Goal: Task Accomplishment & Management: Manage account settings

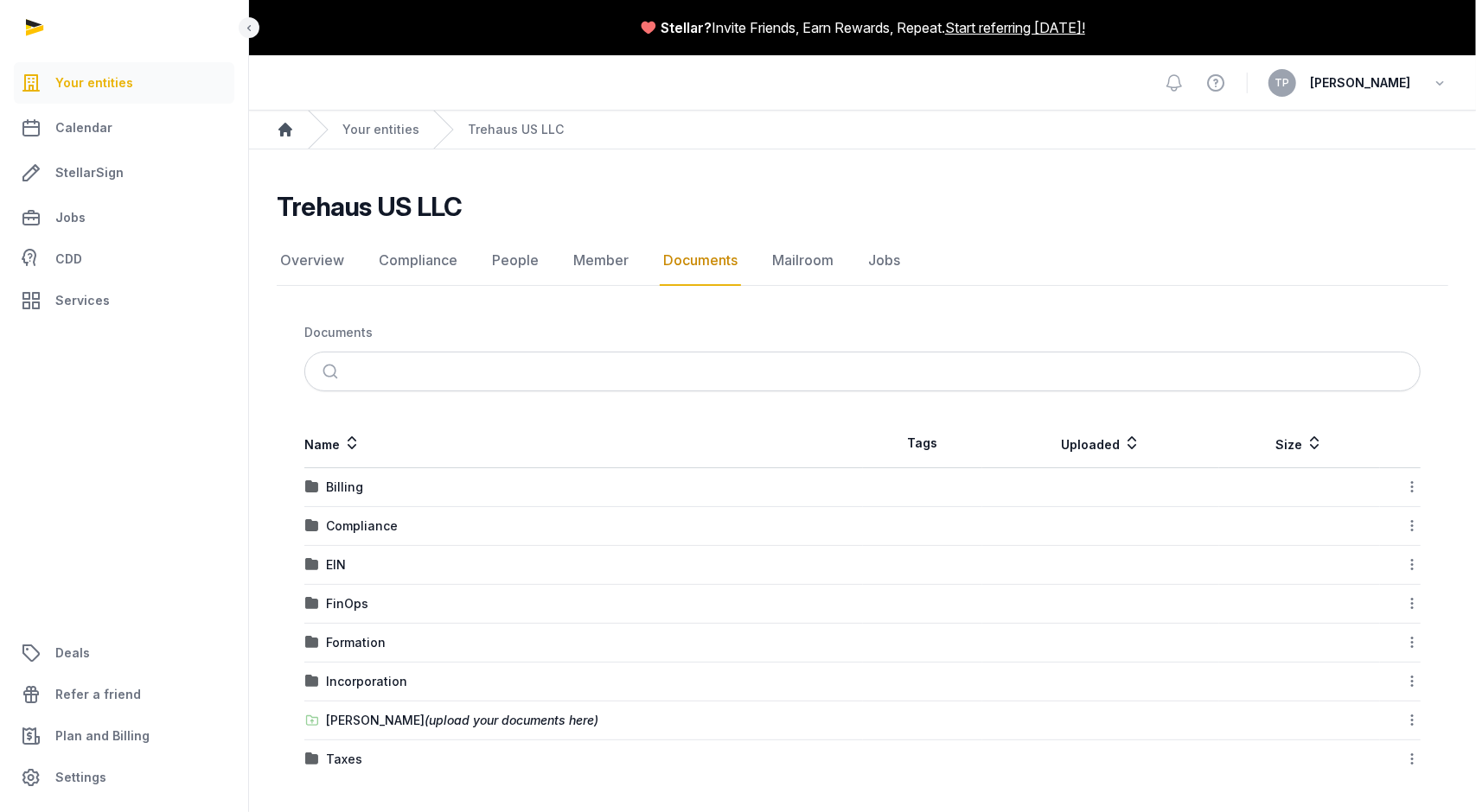
click at [291, 129] on icon "Breadcrumb" at bounding box center [285, 129] width 14 height 14
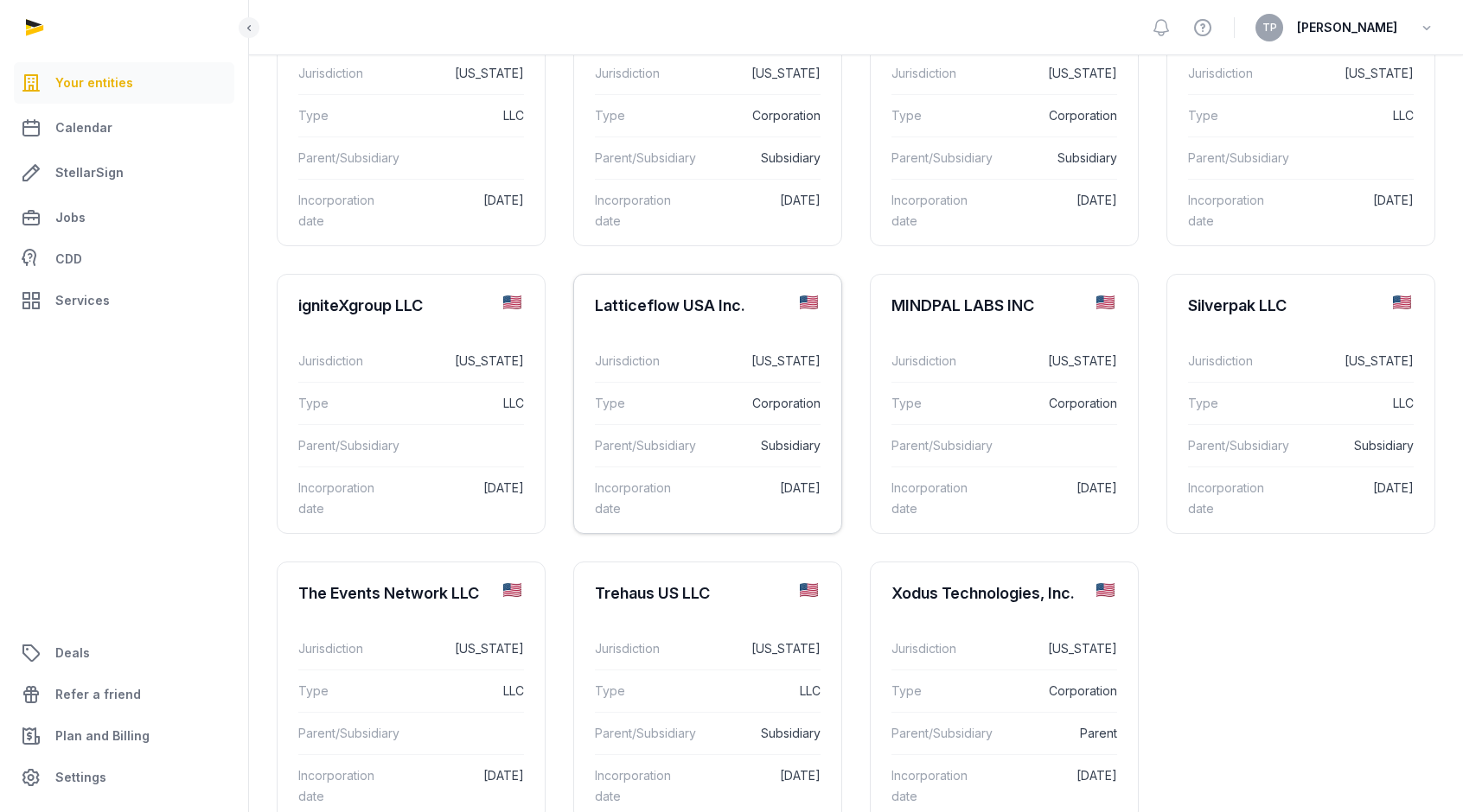
scroll to position [255, 0]
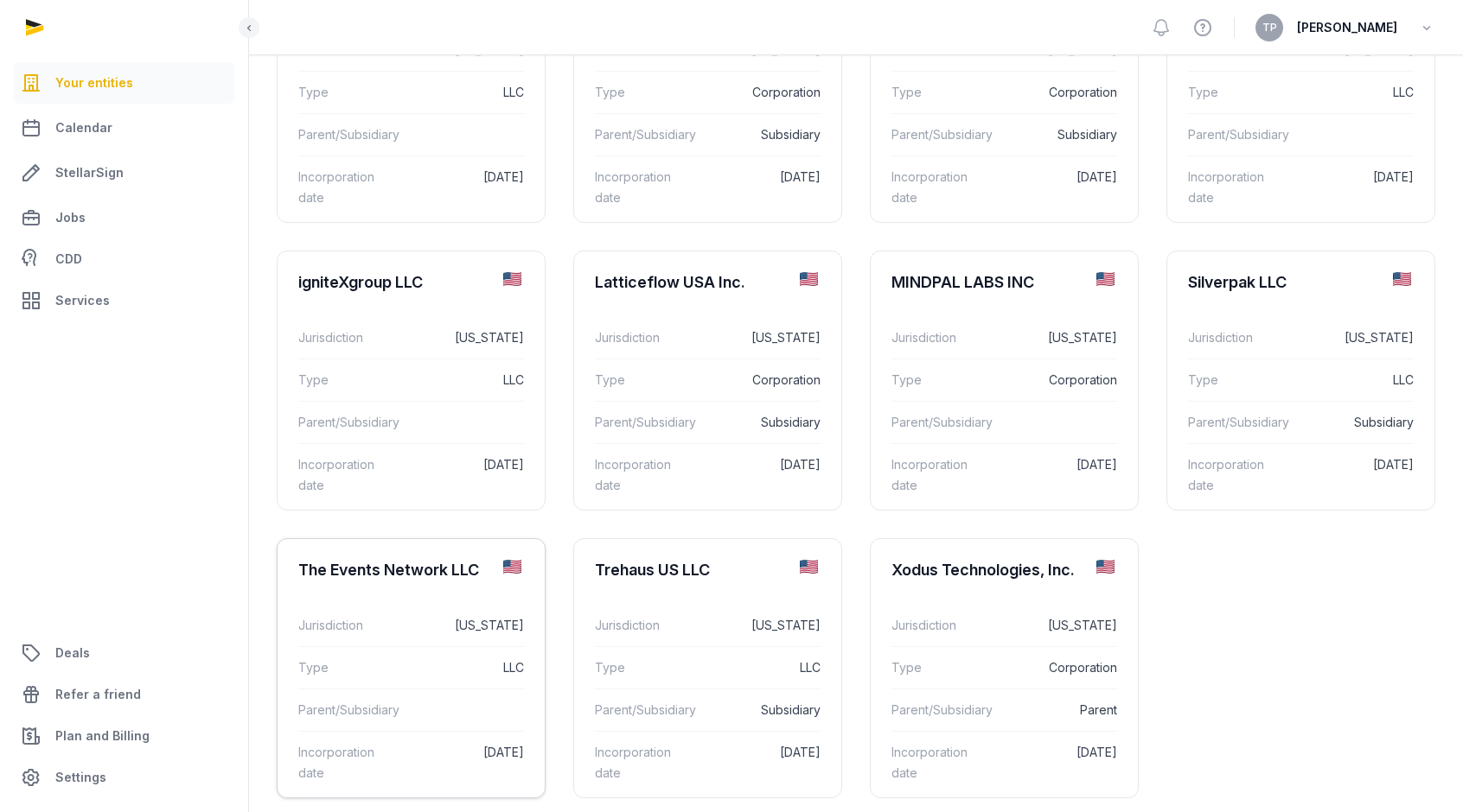
click at [484, 658] on dd "LLC" at bounding box center [460, 668] width 127 height 21
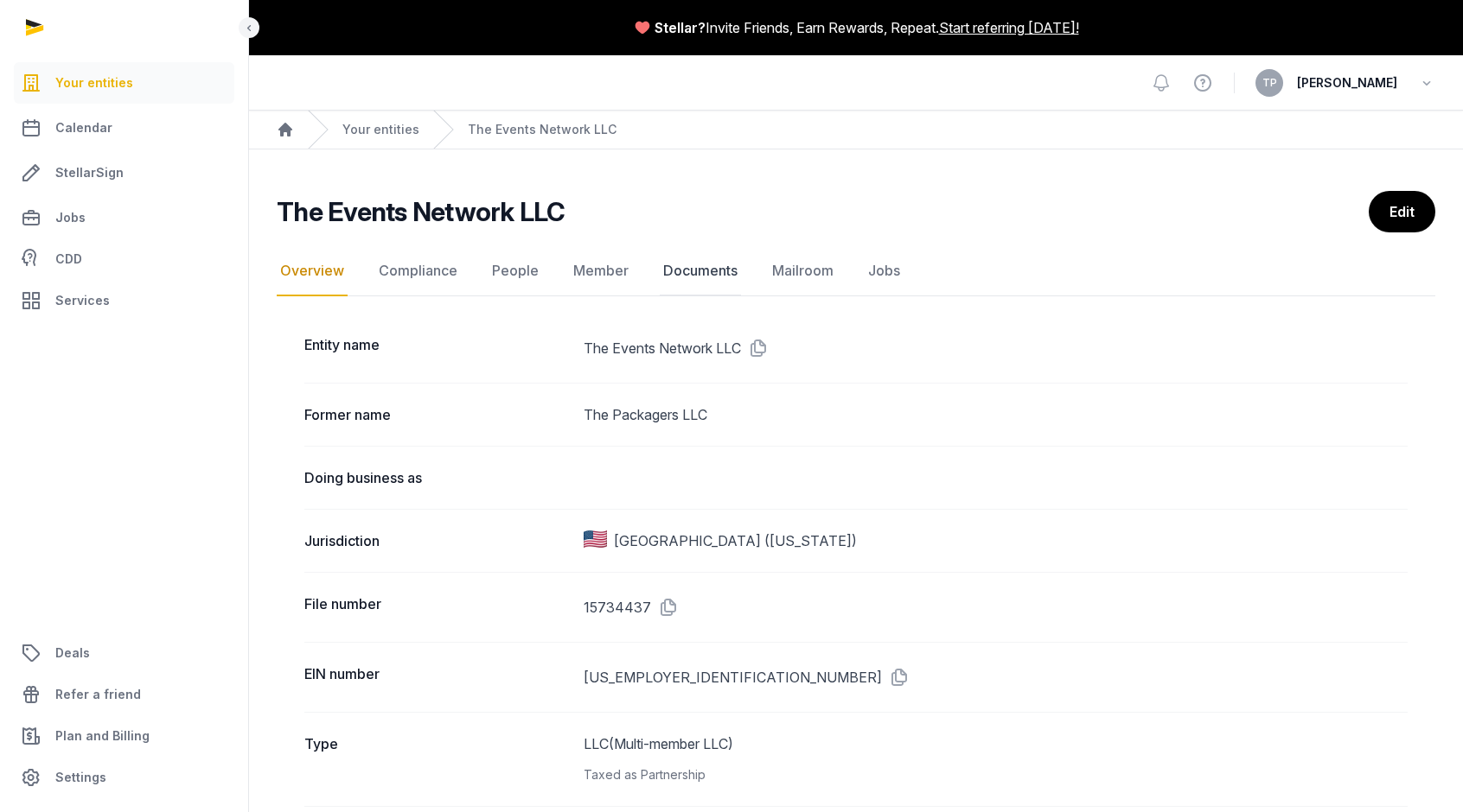
click at [702, 267] on link "Documents" at bounding box center [700, 271] width 81 height 50
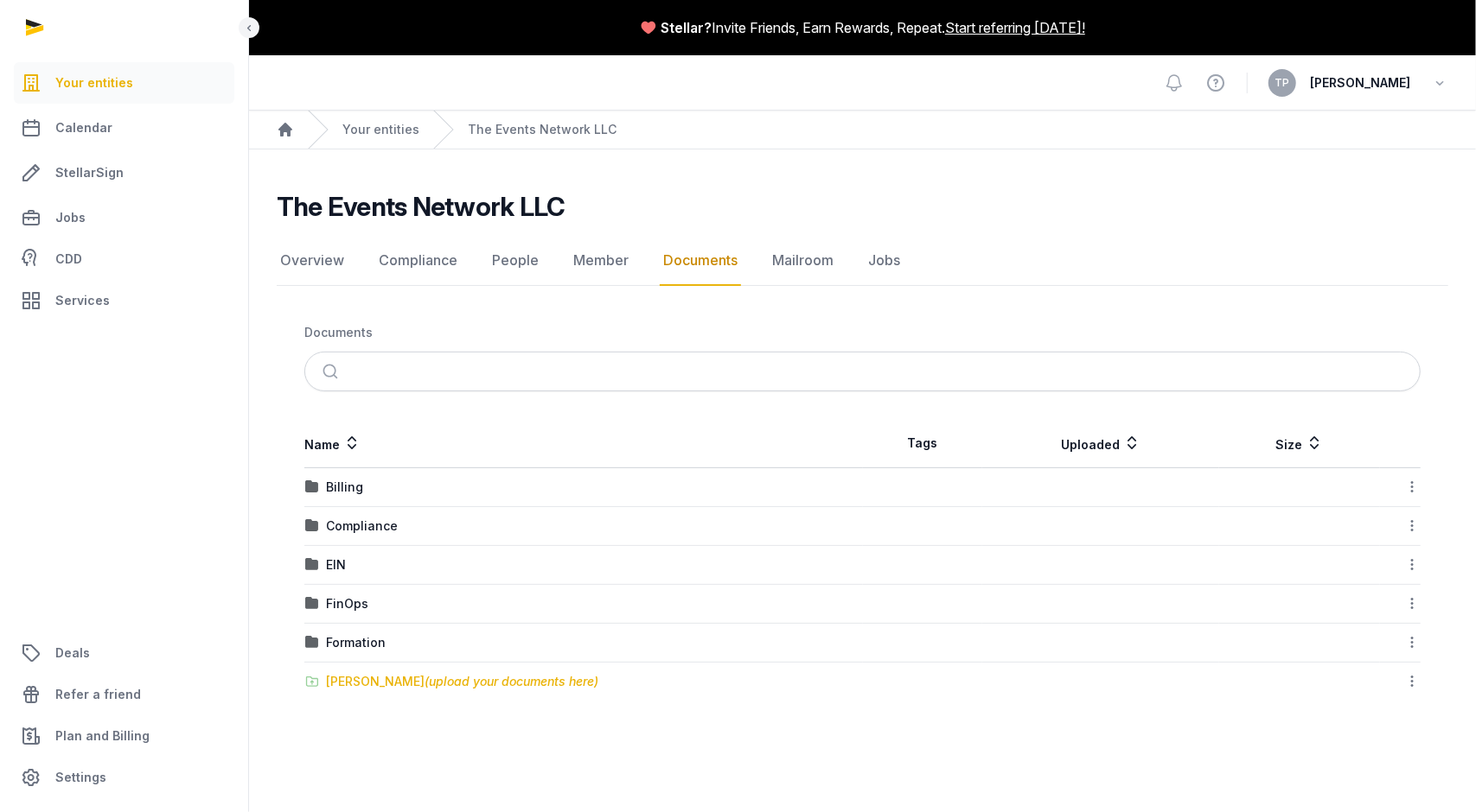
click at [425, 674] on span "(upload your documents here)" at bounding box center [511, 681] width 173 height 14
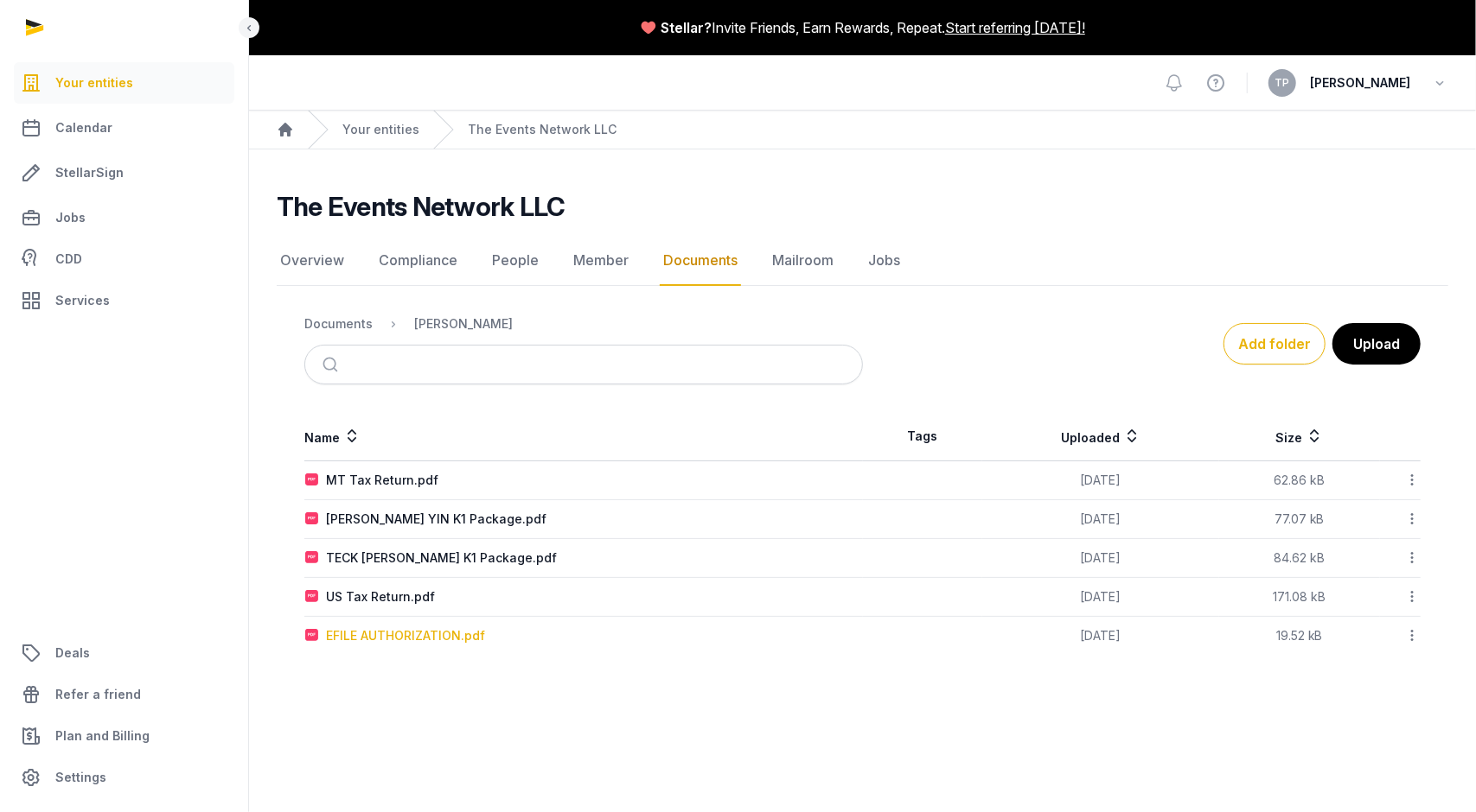
click at [448, 632] on div "EFILE AUTHORIZATION.pdf" at bounding box center [405, 636] width 159 height 17
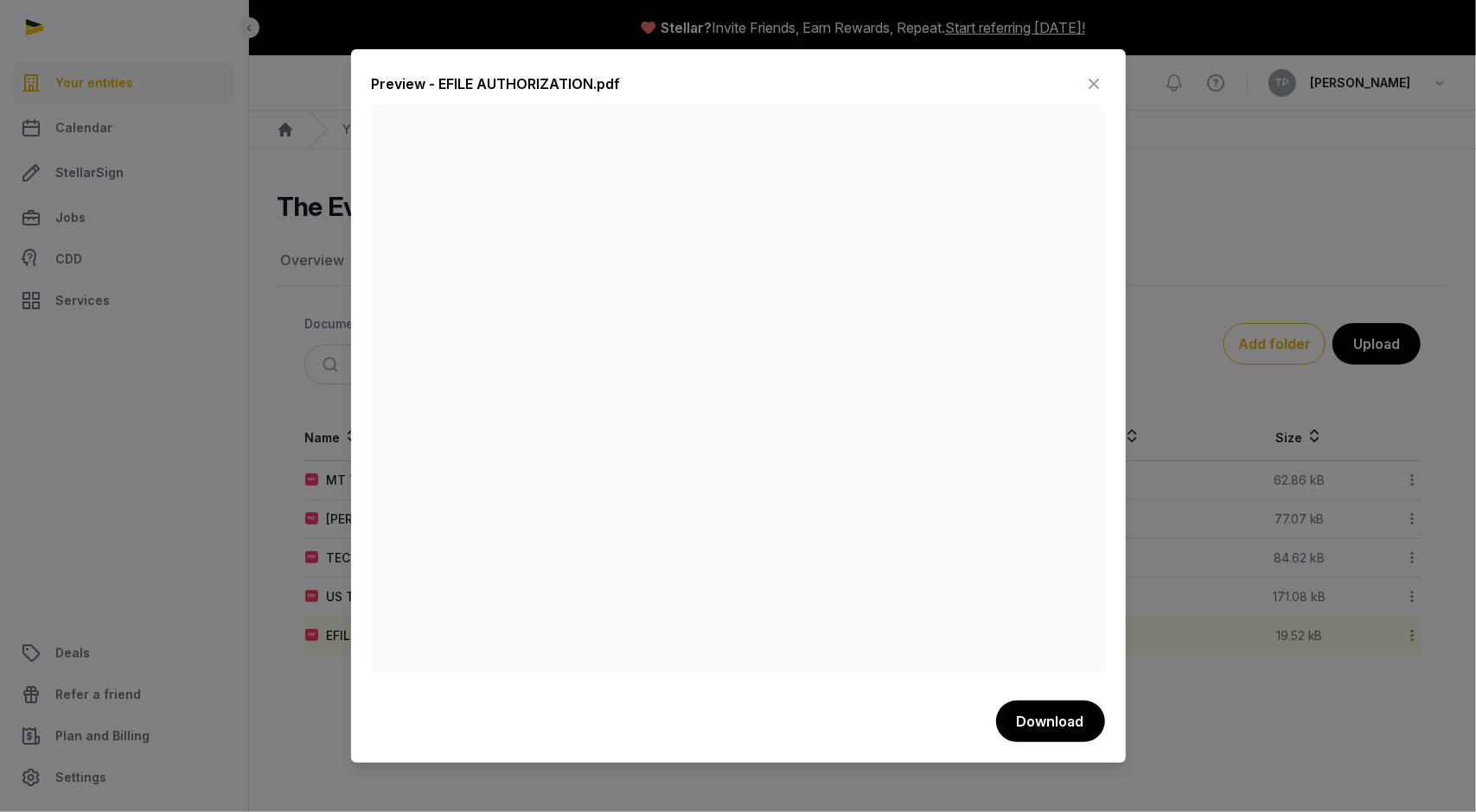
click at [1089, 77] on icon at bounding box center [1094, 84] width 21 height 28
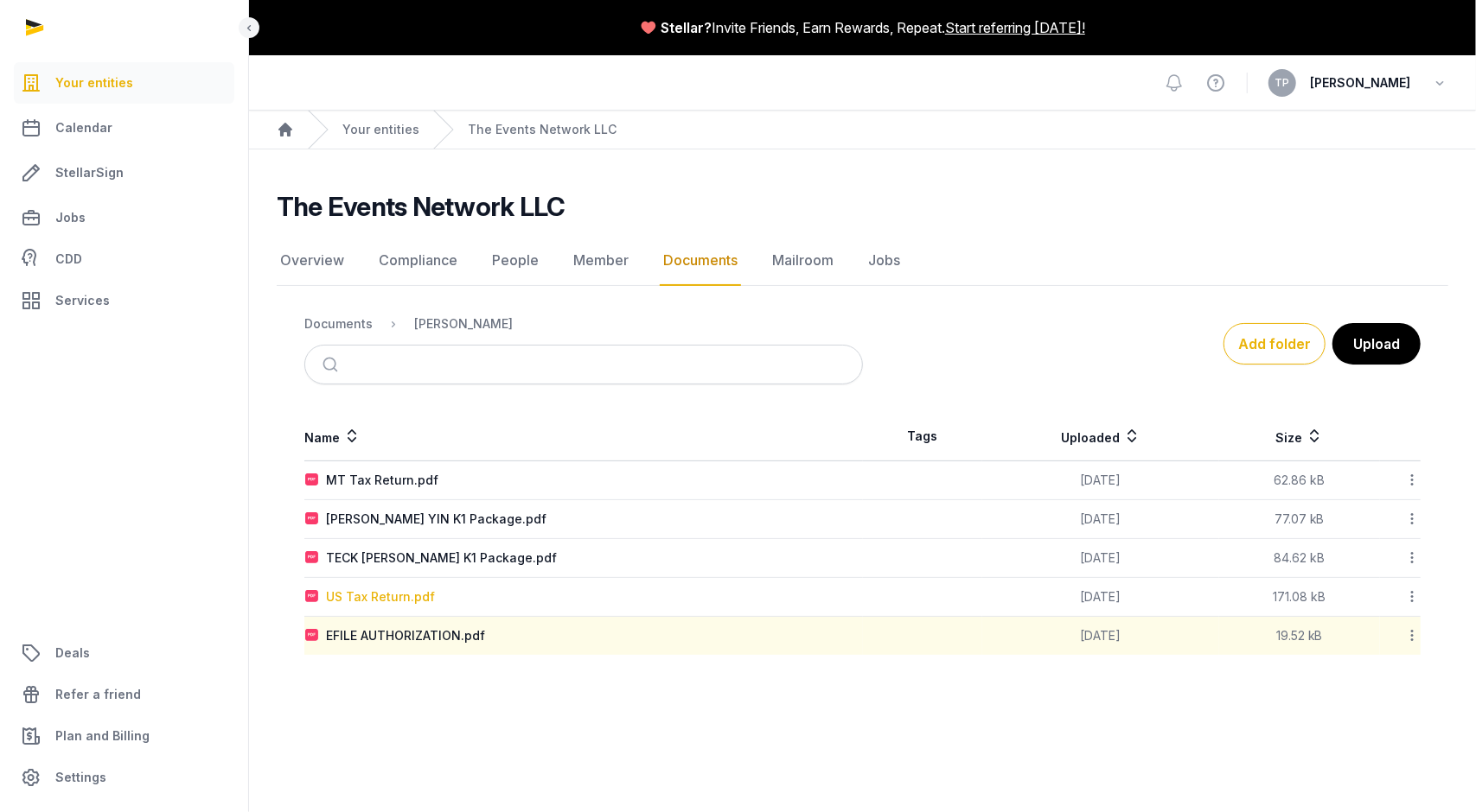
click at [369, 593] on div "US Tax Return.pdf" at bounding box center [380, 597] width 109 height 17
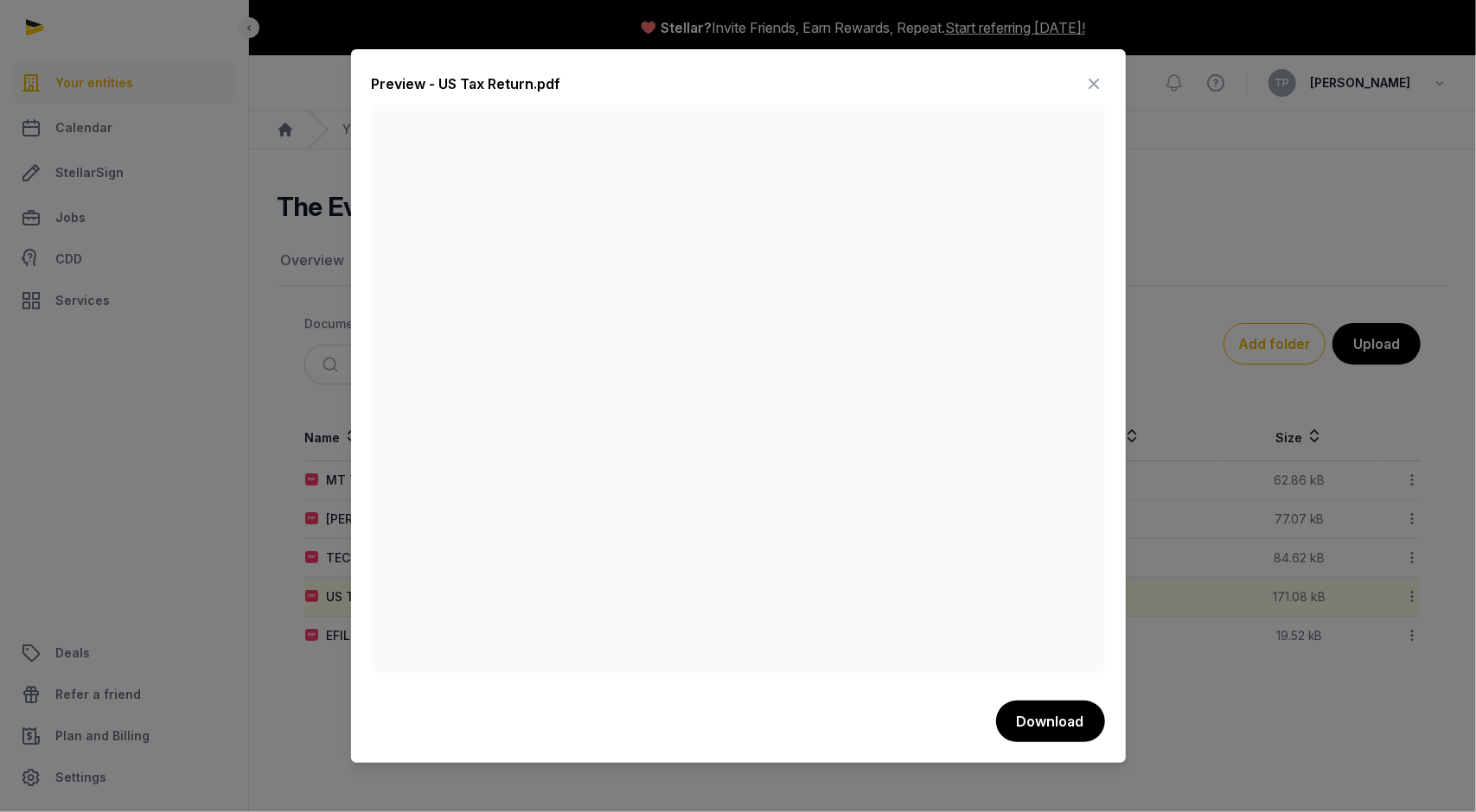
click at [1098, 77] on icon at bounding box center [1094, 84] width 21 height 28
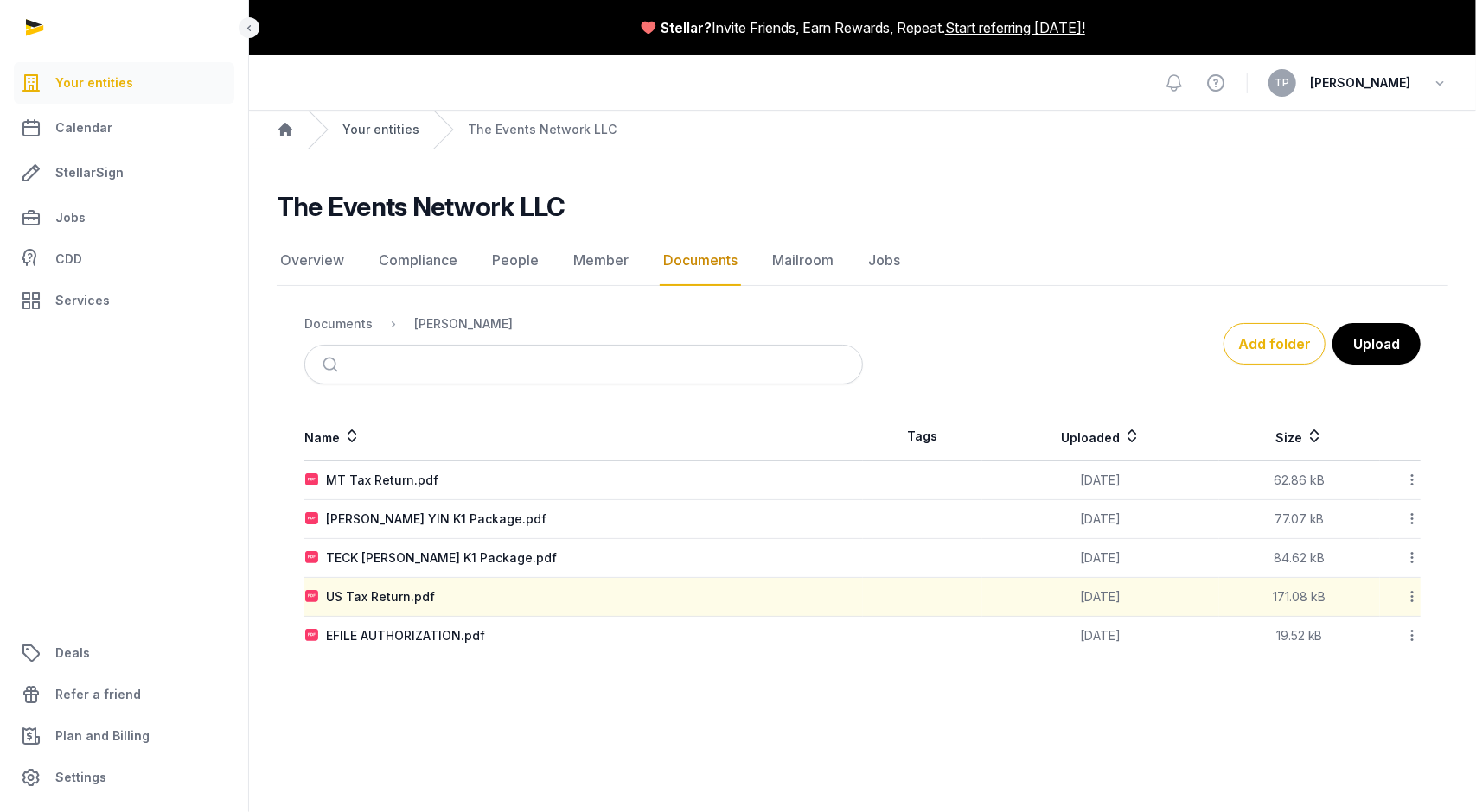
click at [380, 134] on link "Your entities" at bounding box center [381, 129] width 77 height 17
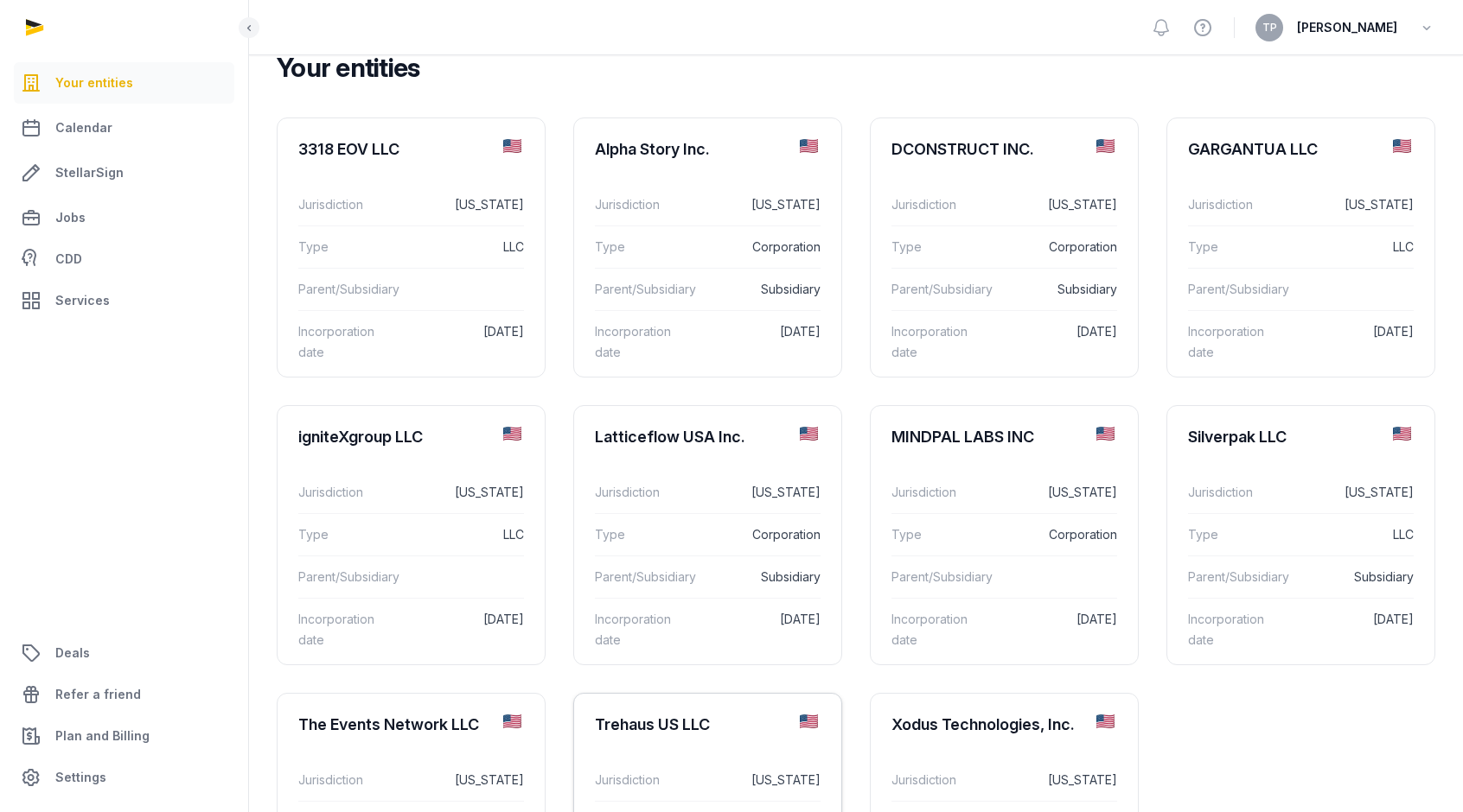
scroll to position [94, 0]
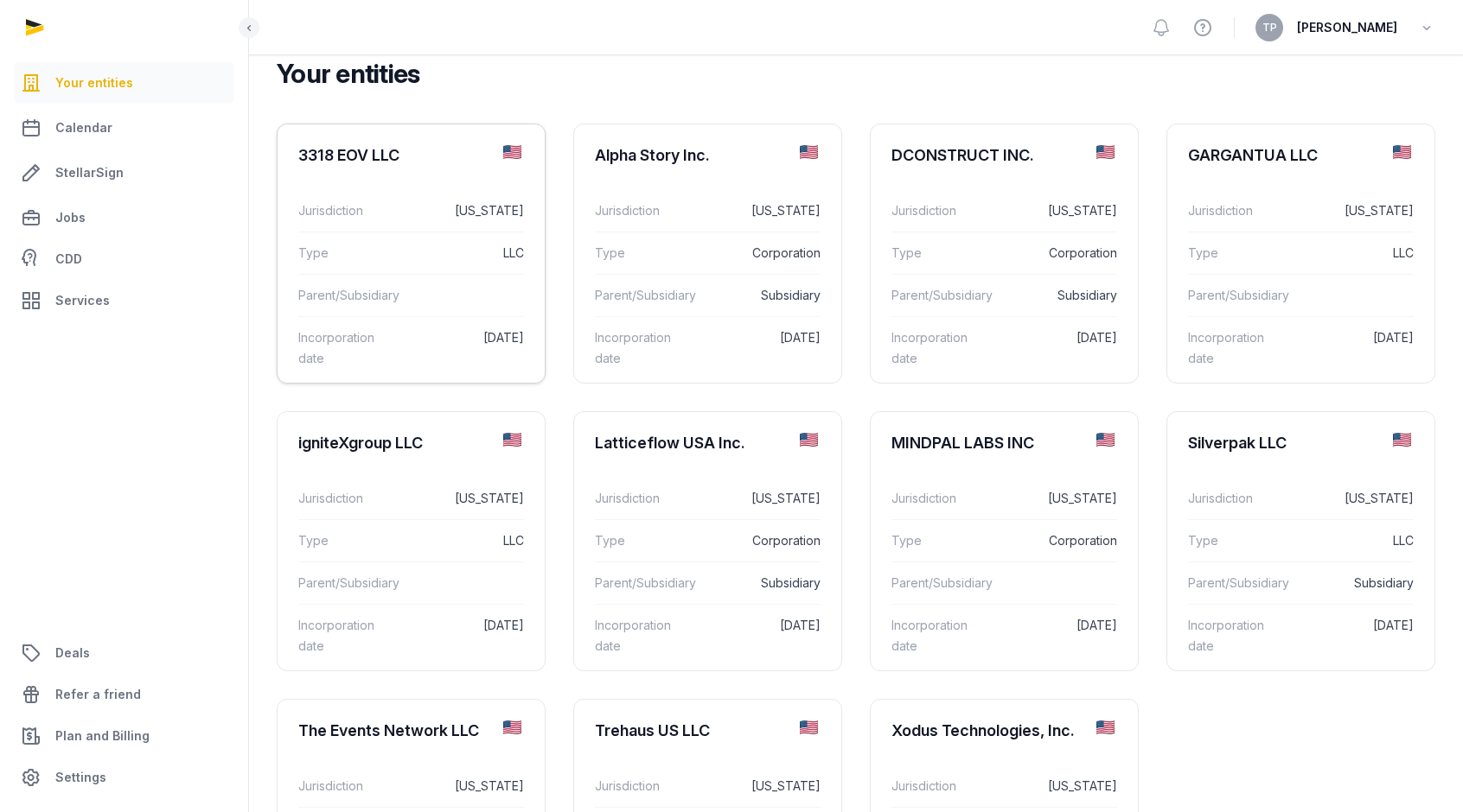
click at [458, 249] on dd "LLC" at bounding box center [460, 253] width 127 height 21
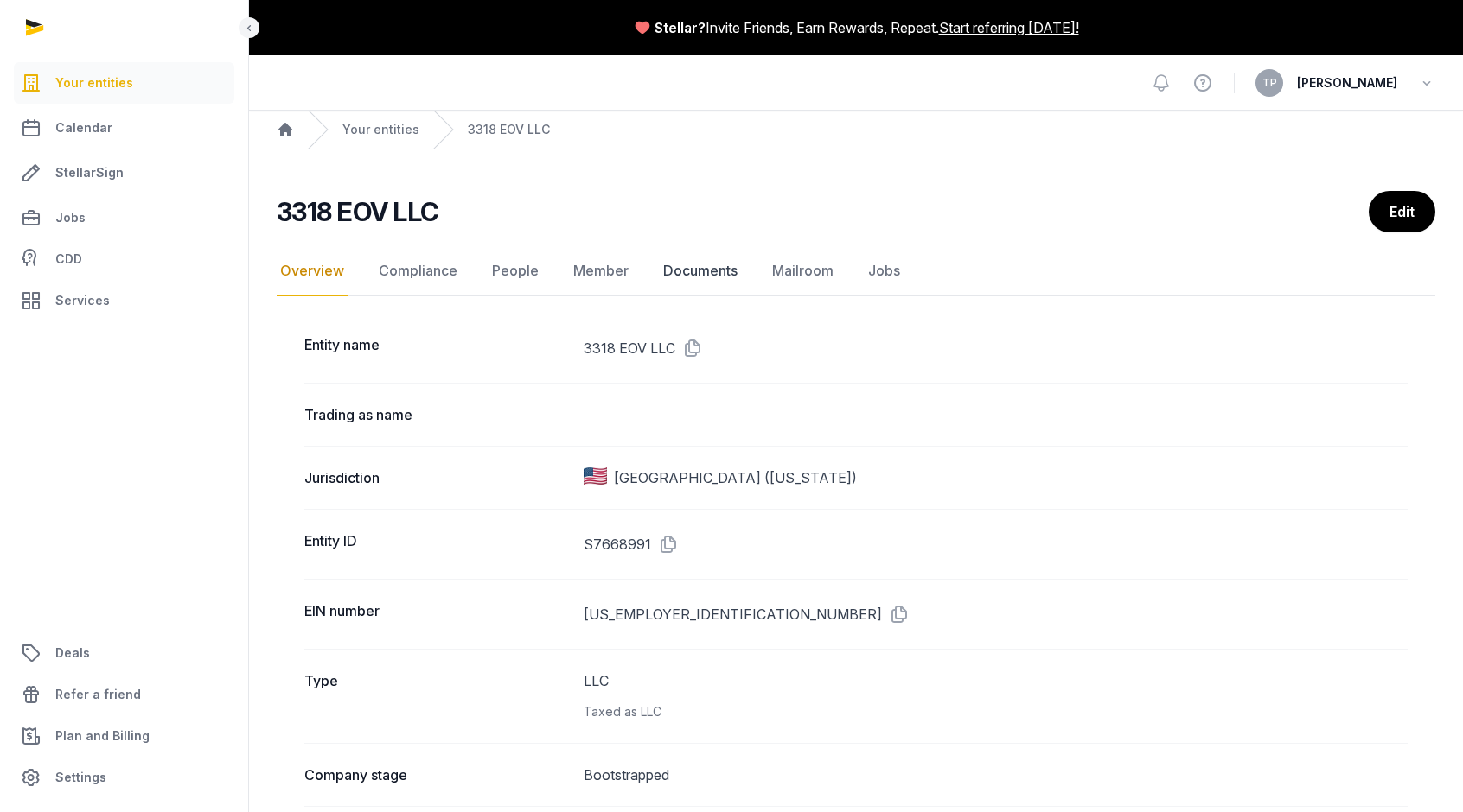
click at [705, 262] on link "Documents" at bounding box center [700, 271] width 81 height 50
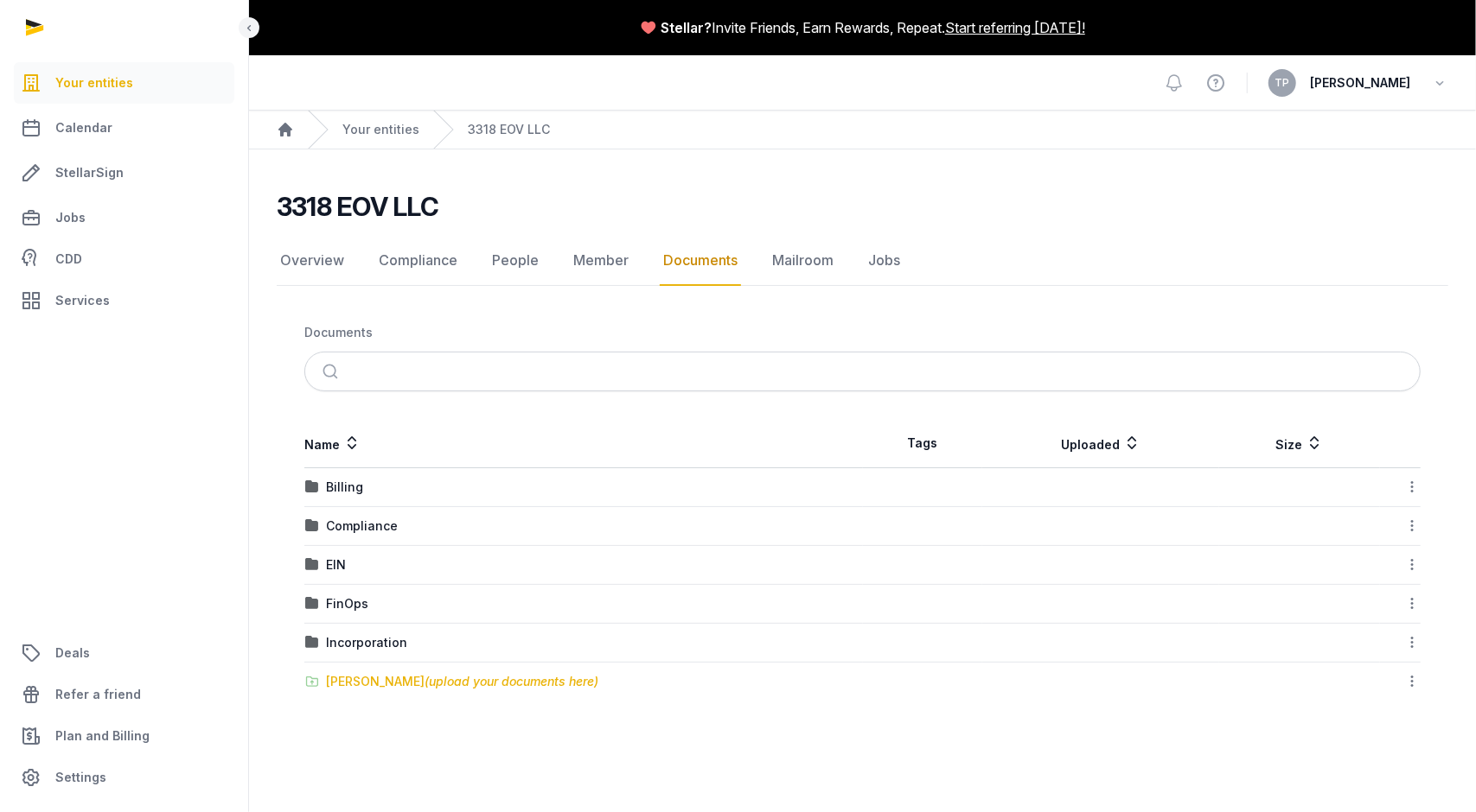
click at [426, 680] on span "(upload your documents here)" at bounding box center [511, 681] width 173 height 14
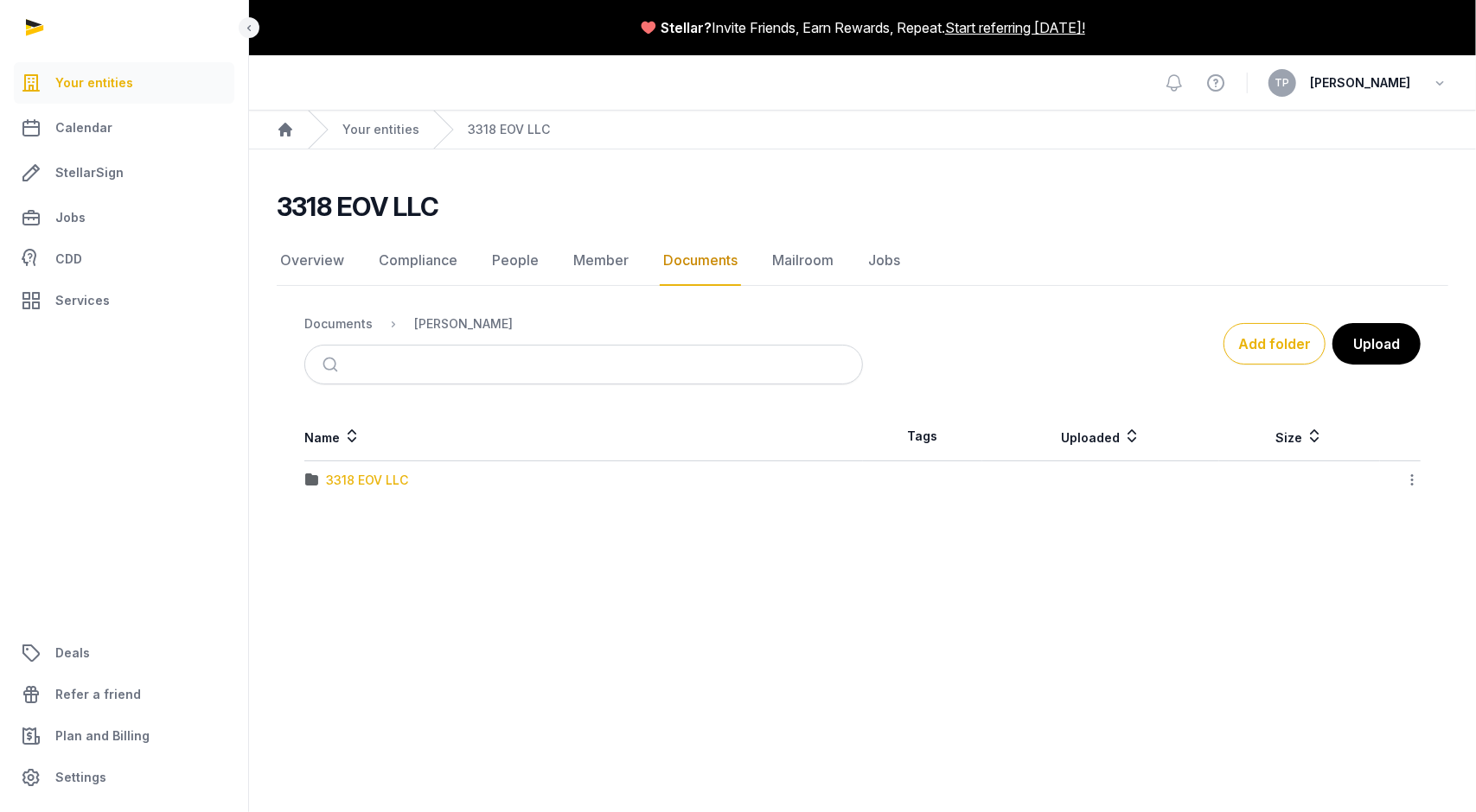
click at [379, 473] on div "3318 EOV LLC" at bounding box center [367, 481] width 82 height 17
click at [451, 321] on div "[PERSON_NAME]" at bounding box center [463, 324] width 98 height 17
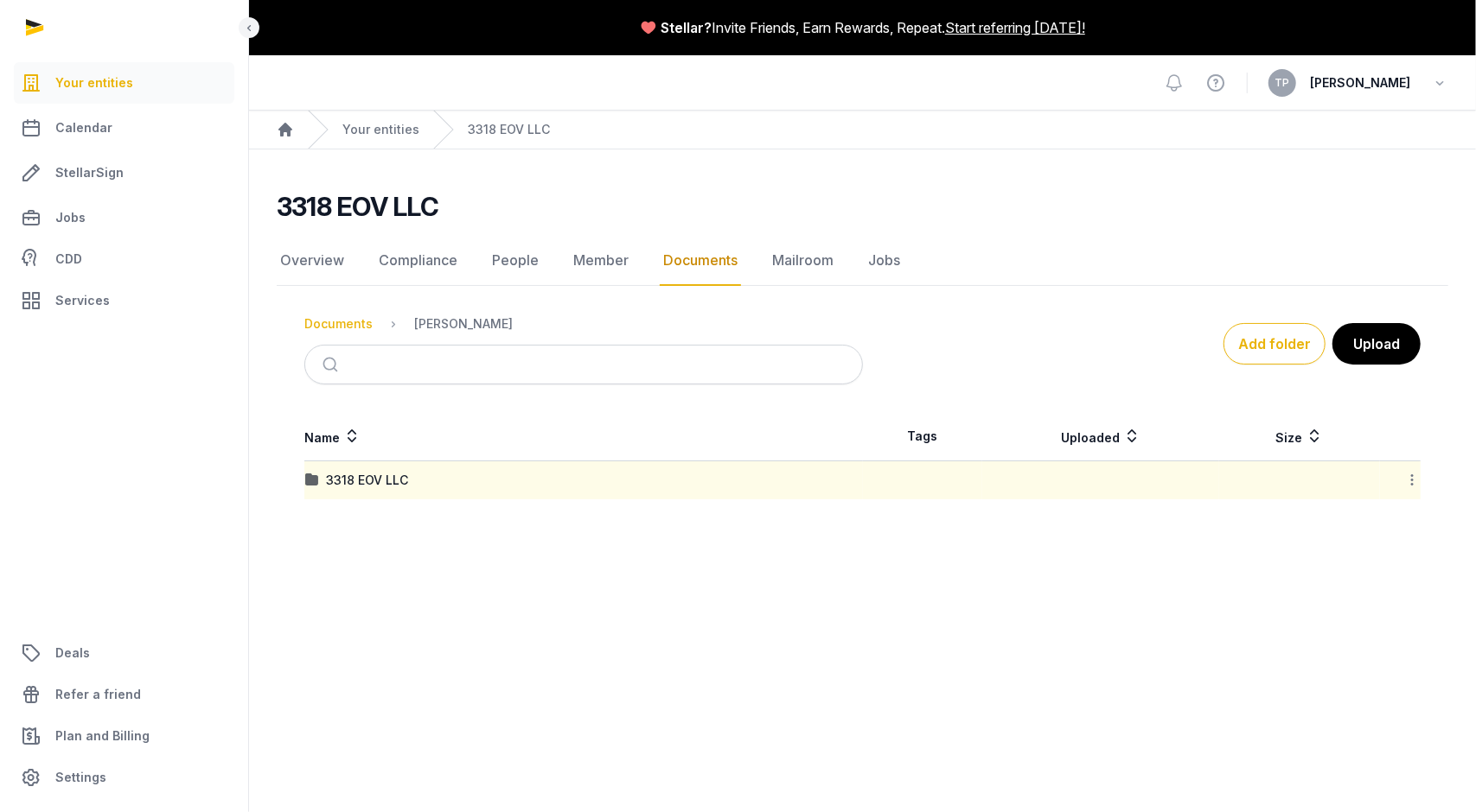
click at [334, 323] on div "Documents" at bounding box center [339, 324] width 69 height 17
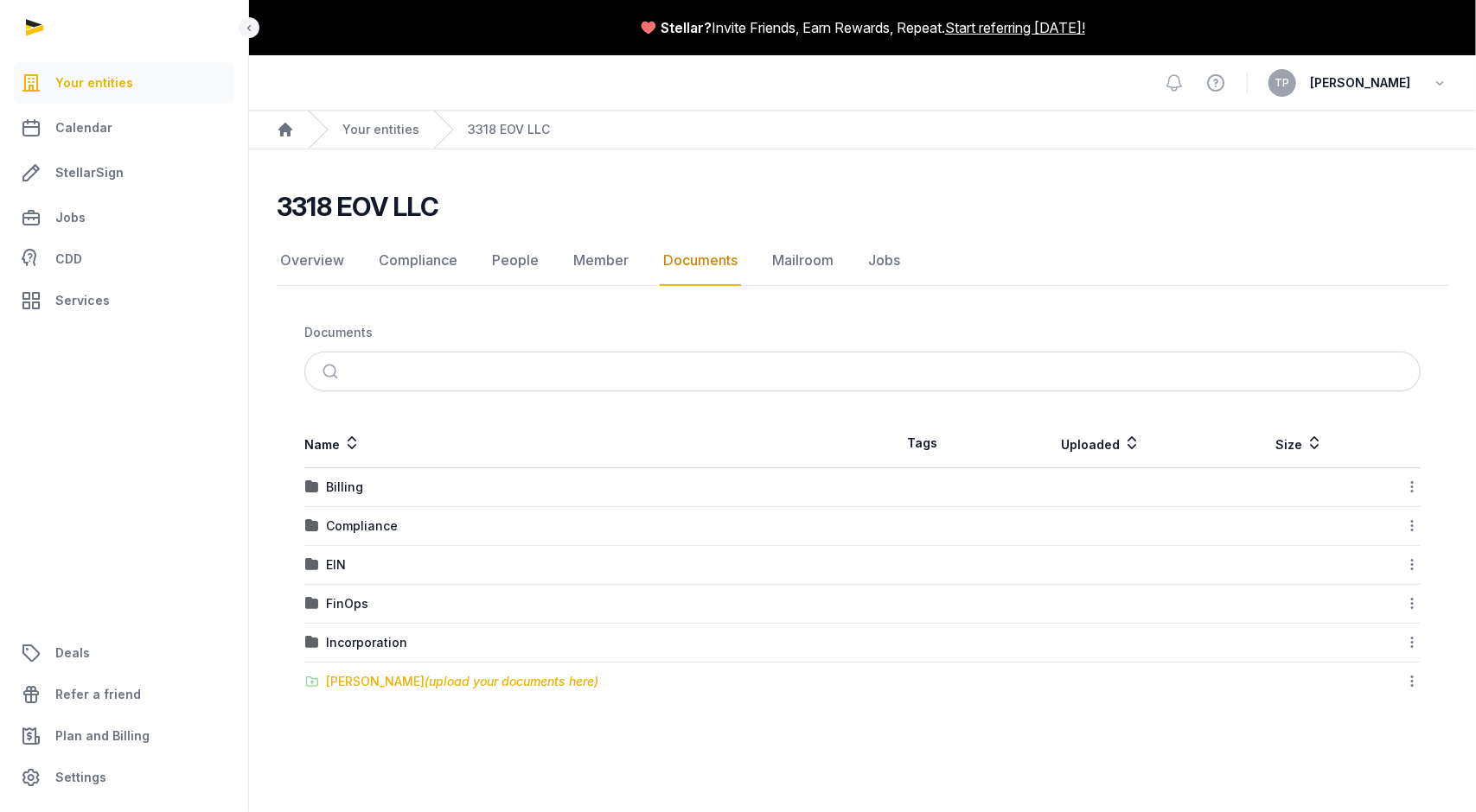
click at [383, 673] on div "[PERSON_NAME] (upload your documents here)" at bounding box center [462, 682] width 272 height 17
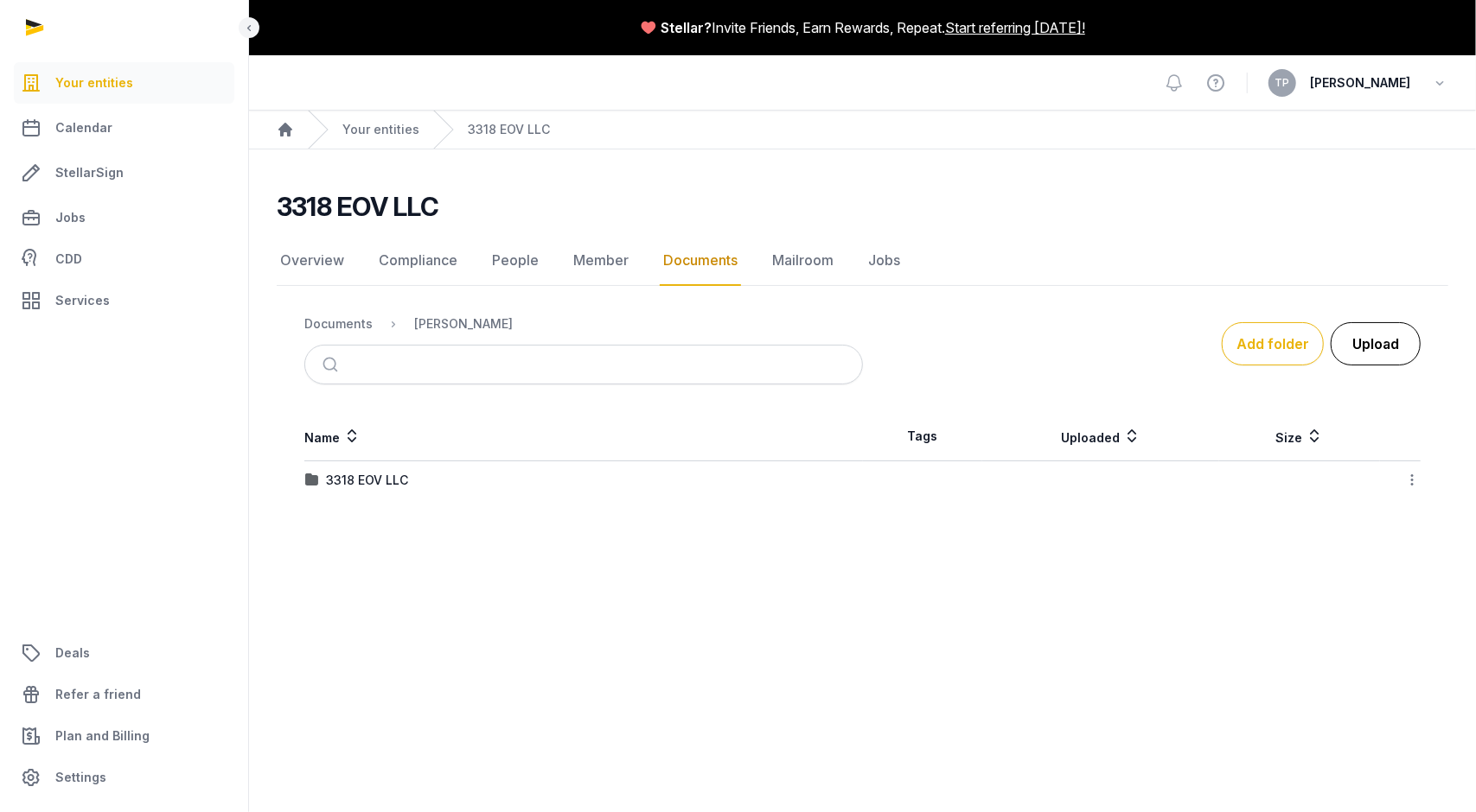
click at [1365, 342] on button "Upload" at bounding box center [1375, 344] width 90 height 43
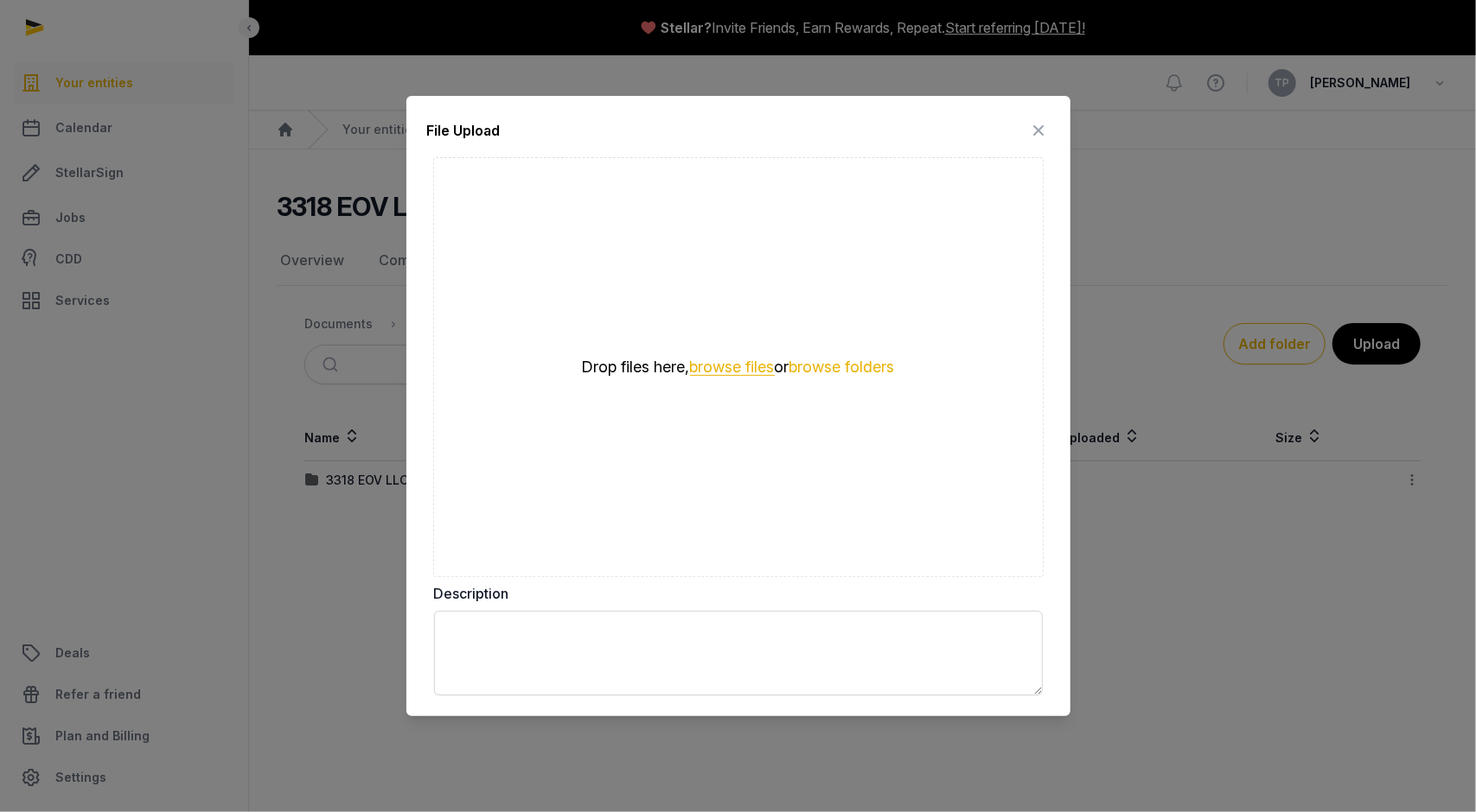
click at [731, 371] on button "browse files" at bounding box center [731, 367] width 85 height 16
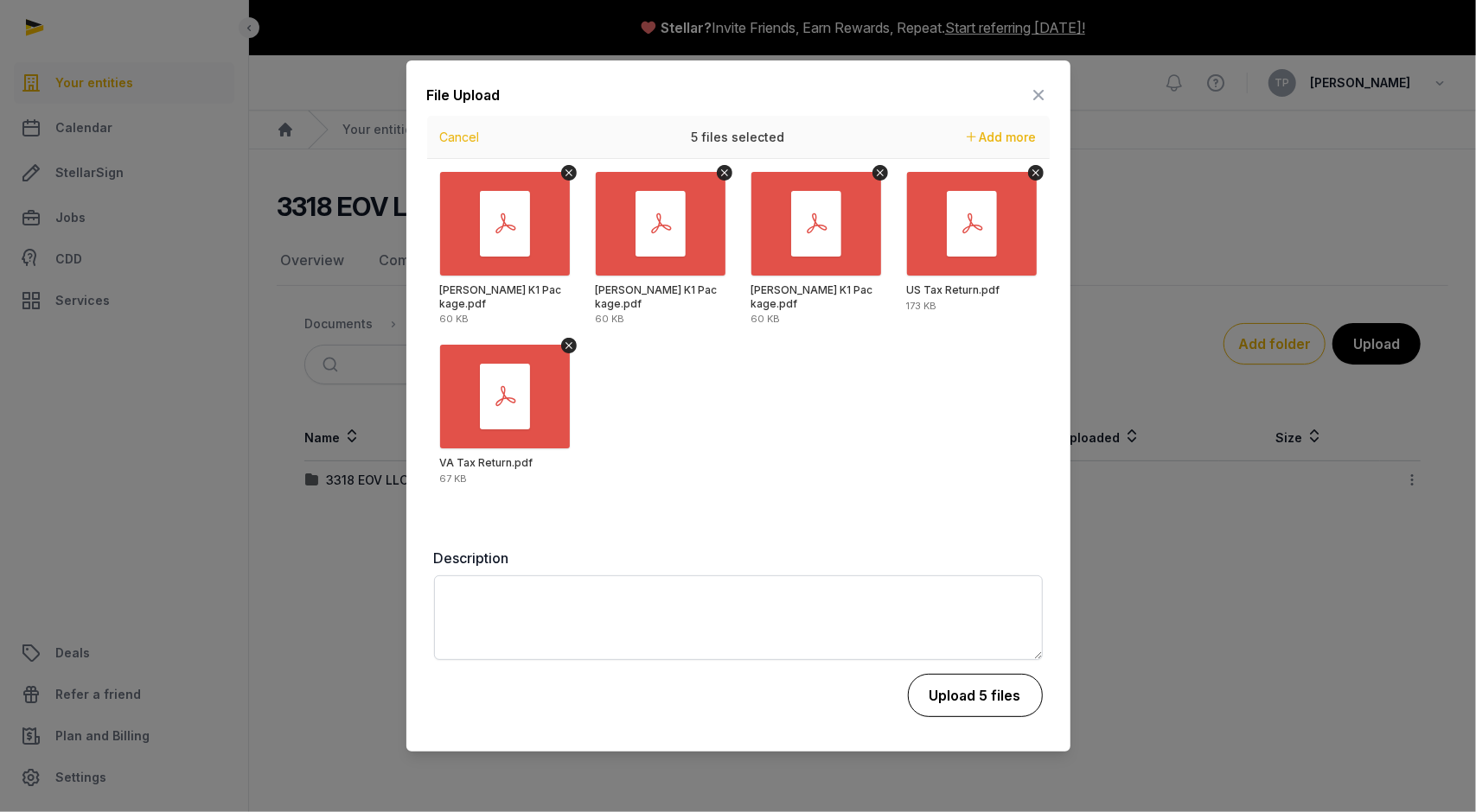
click at [968, 694] on button "Upload 5 files" at bounding box center [975, 695] width 135 height 43
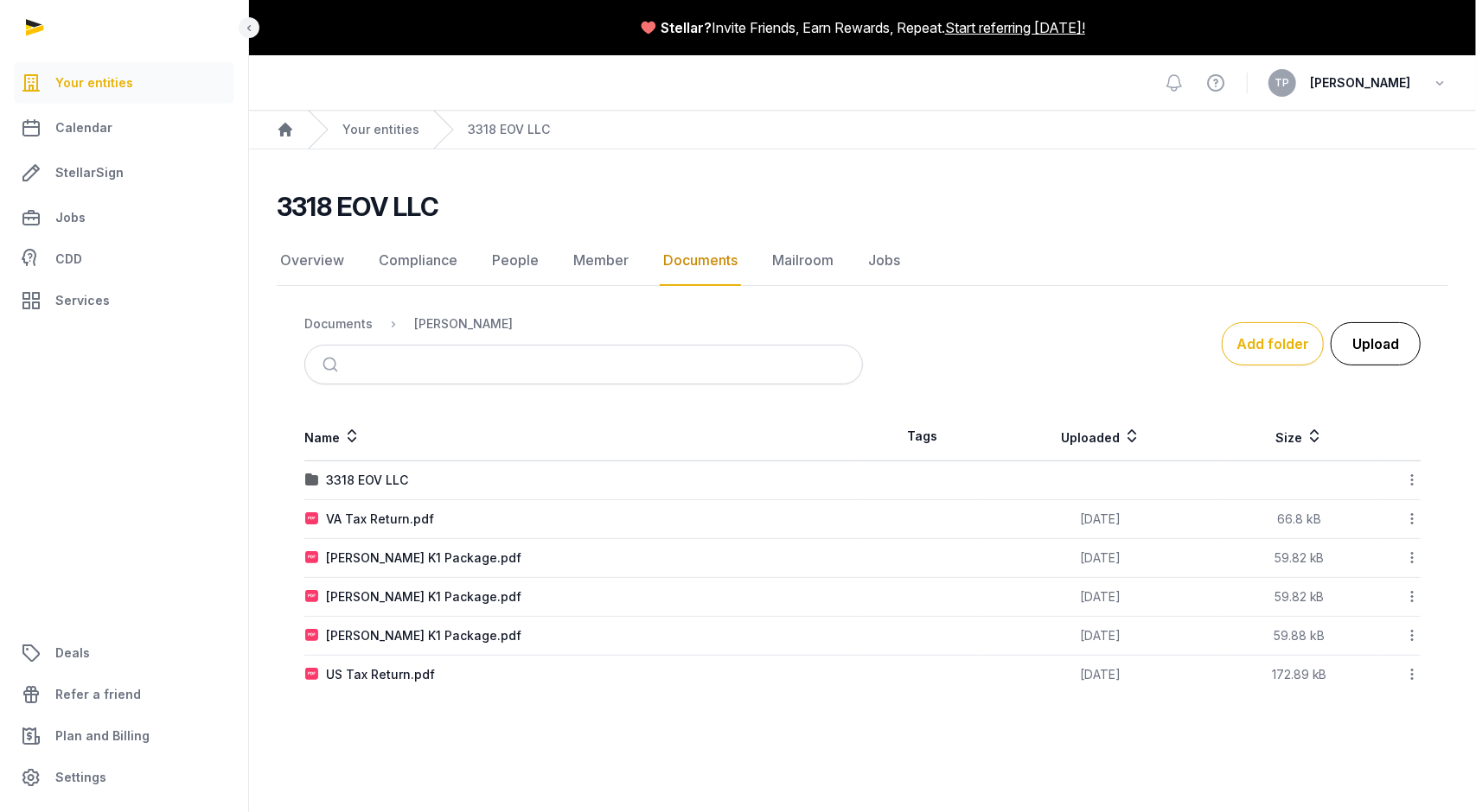
click at [1392, 350] on button "Upload" at bounding box center [1375, 344] width 90 height 43
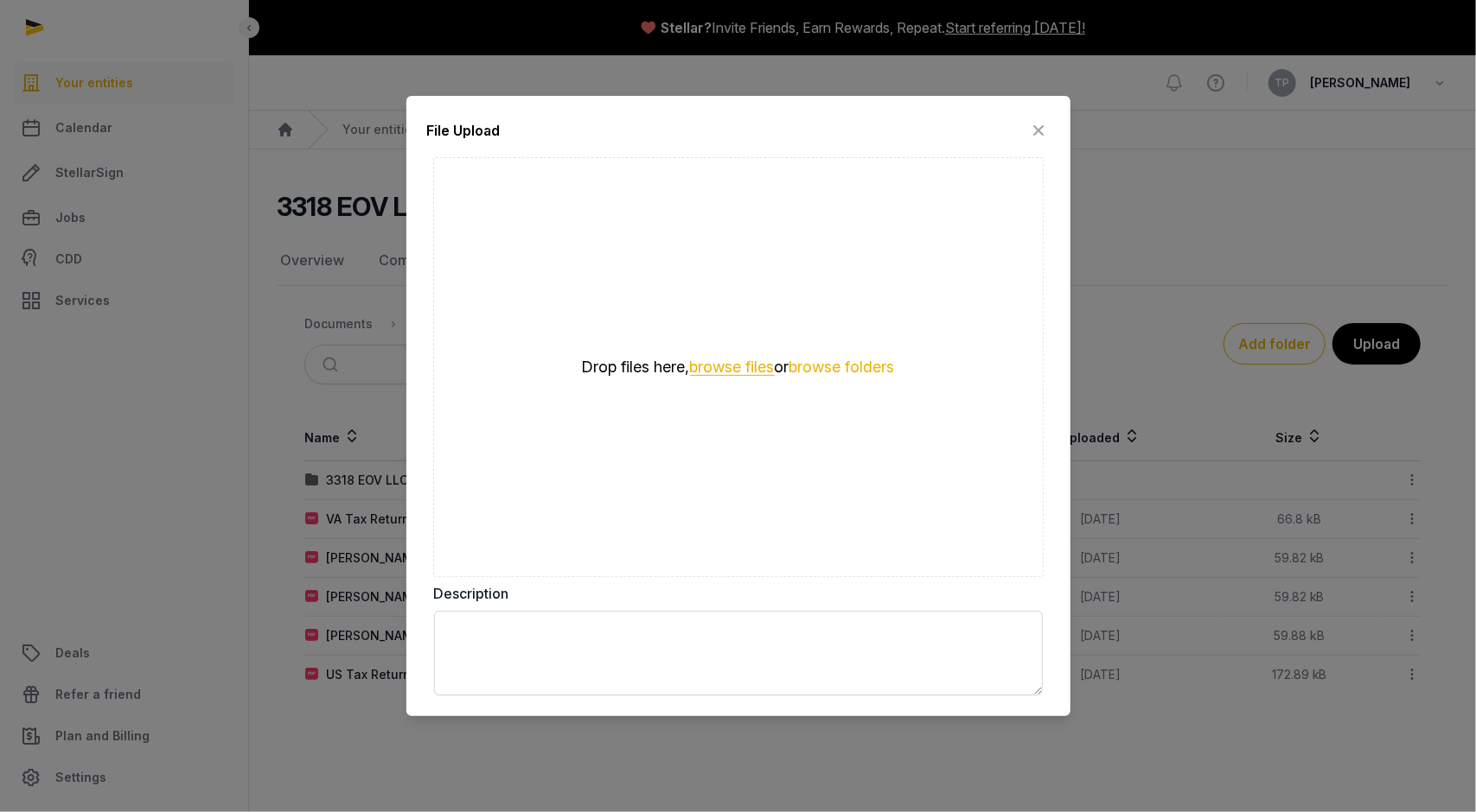
click at [728, 363] on button "browse files" at bounding box center [731, 367] width 85 height 16
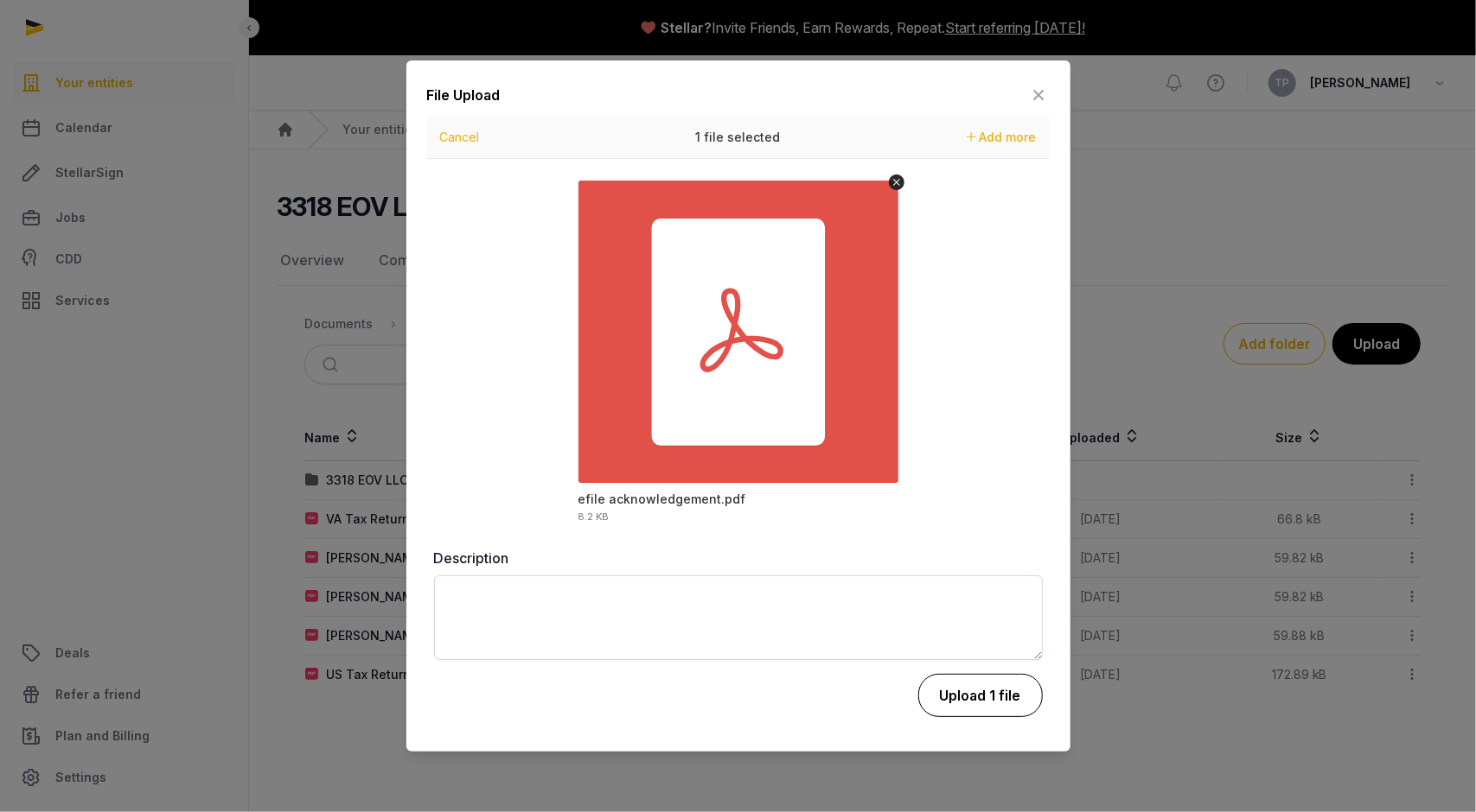
click at [1003, 690] on button "Upload 1 file" at bounding box center [980, 695] width 125 height 43
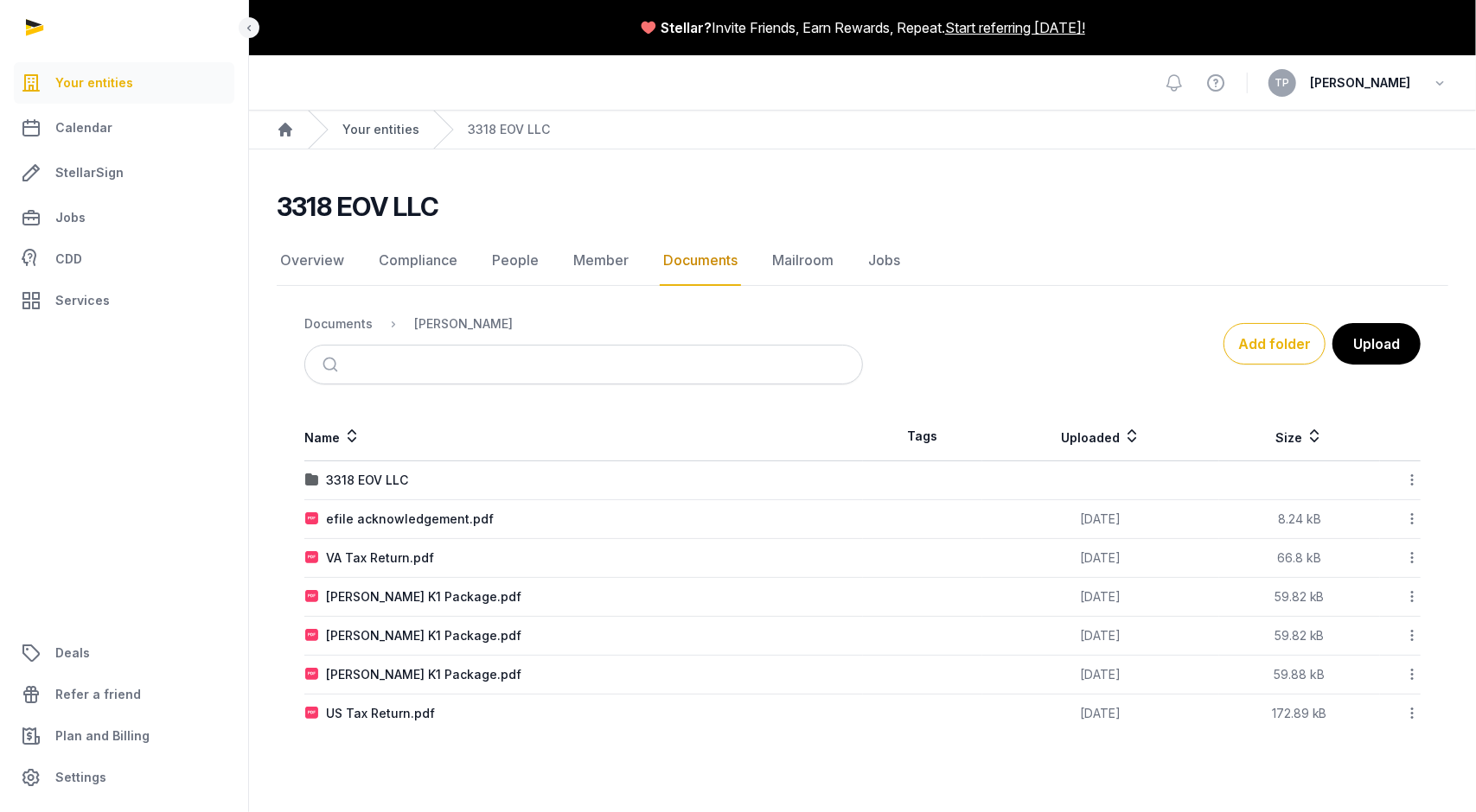
click at [378, 126] on link "Your entities" at bounding box center [381, 129] width 77 height 17
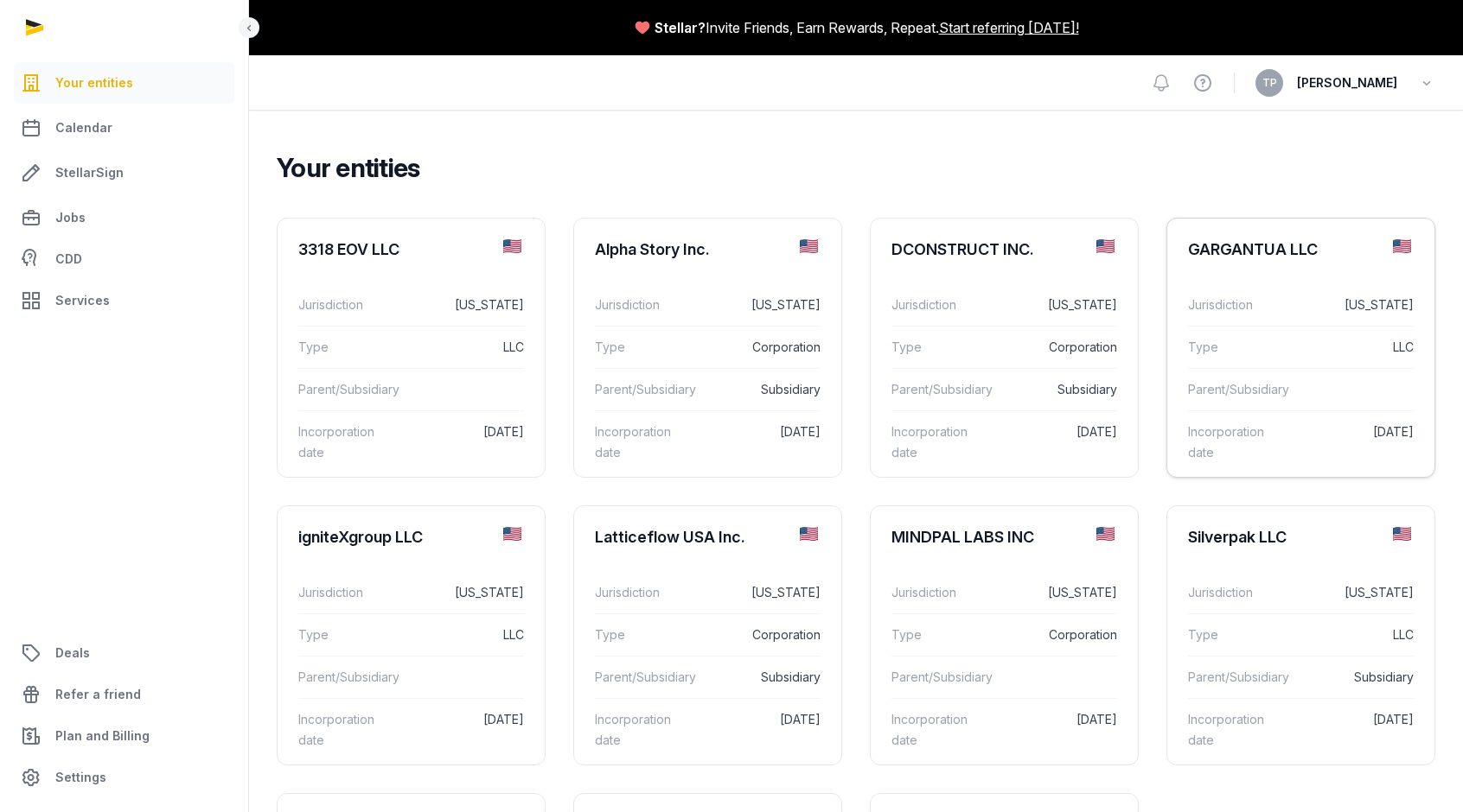
click at [1339, 370] on div "Parent/Subsidiary" at bounding box center [1300, 389] width 226 height 42
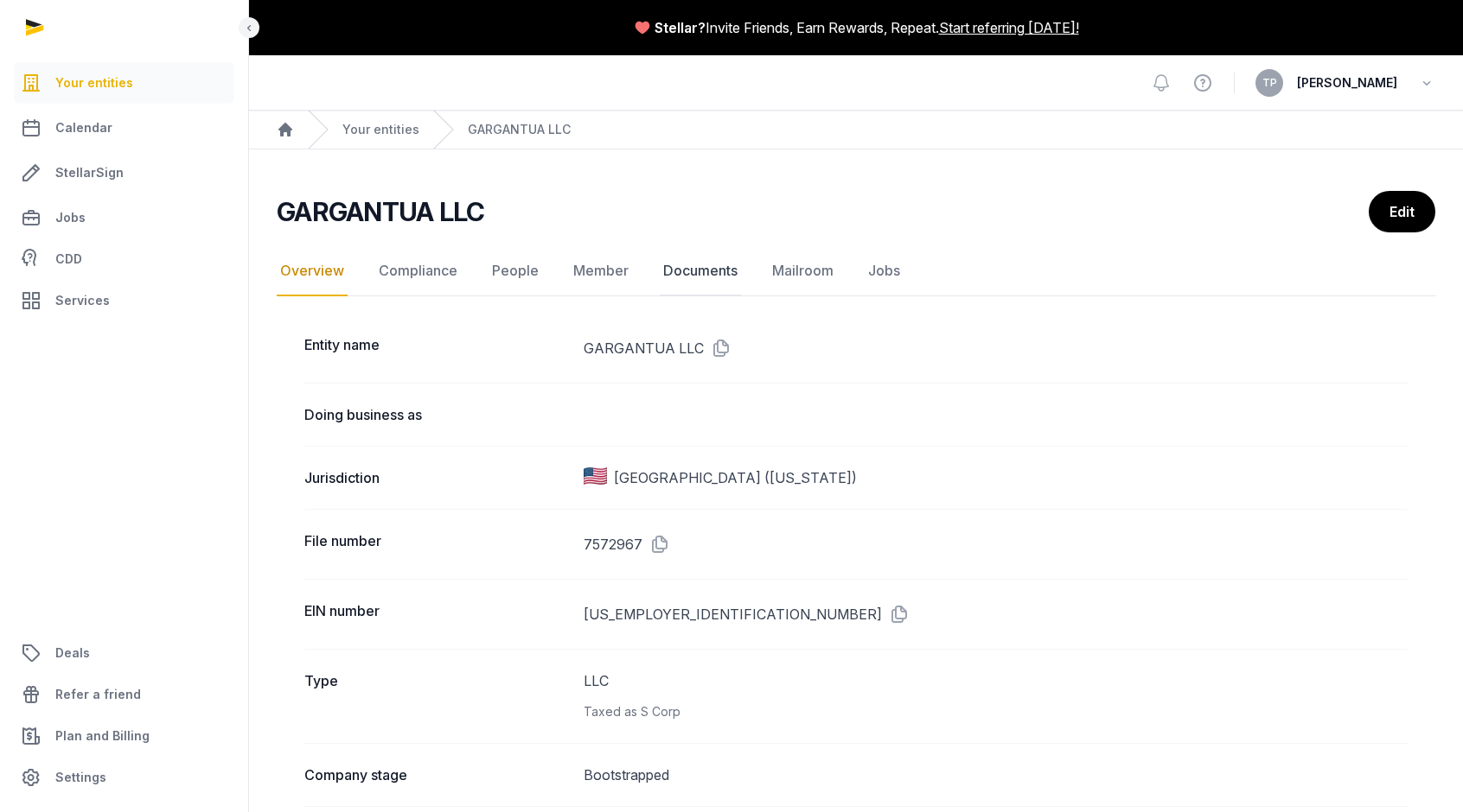
click at [681, 267] on link "Documents" at bounding box center [700, 271] width 81 height 50
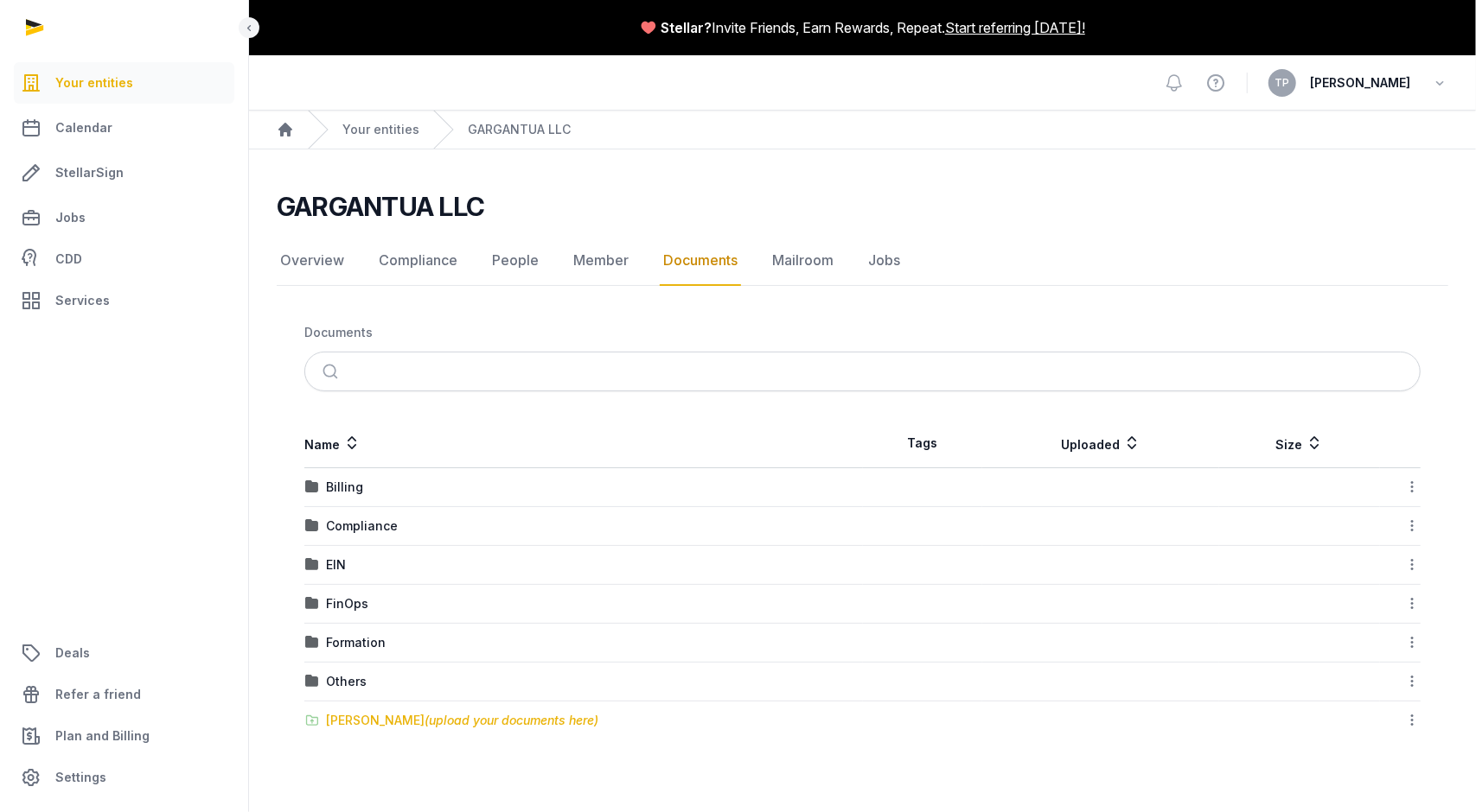
click at [401, 725] on div "[PERSON_NAME] (upload your documents here)" at bounding box center [462, 721] width 272 height 17
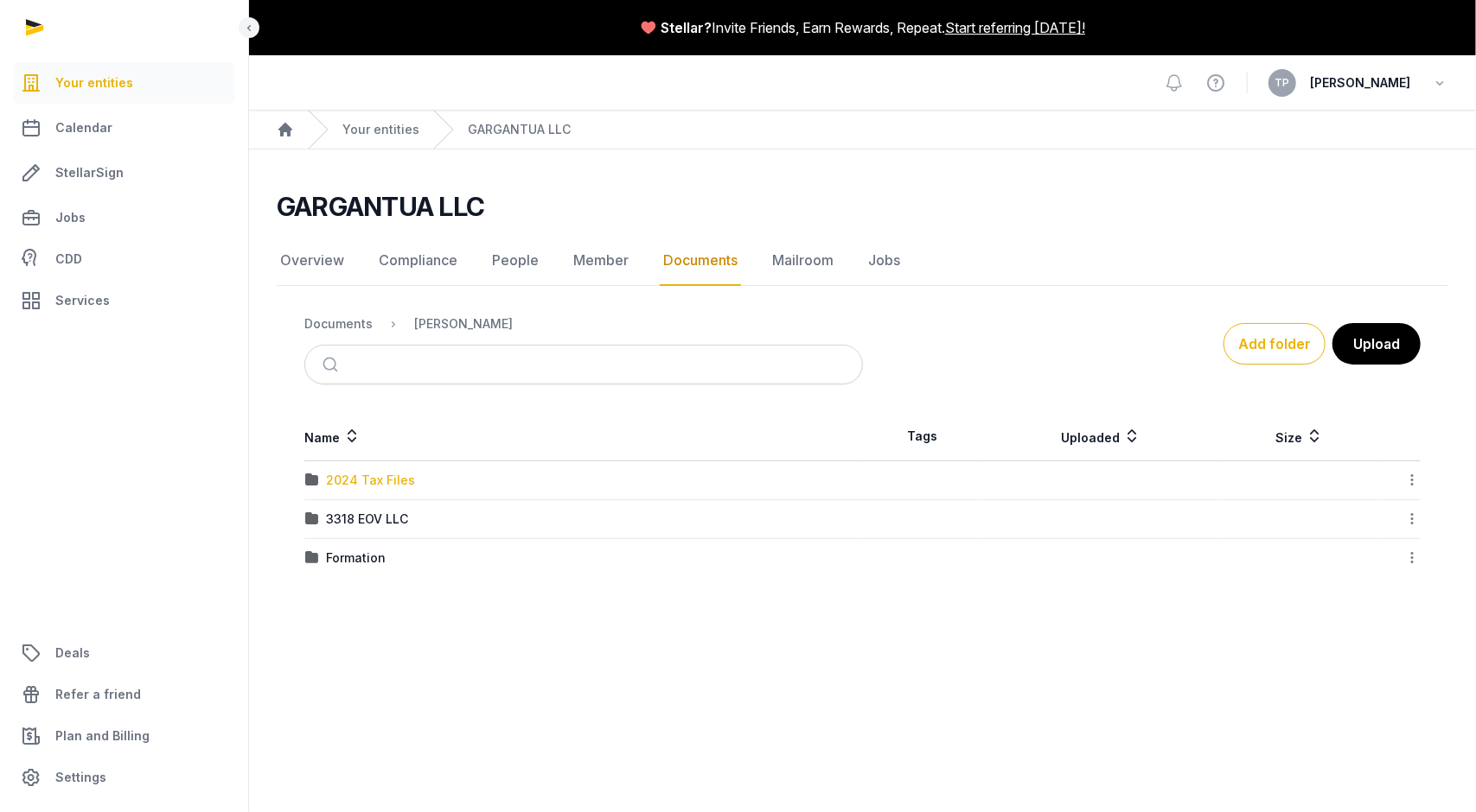
click at [389, 479] on div "2024 Tax Files" at bounding box center [370, 481] width 90 height 17
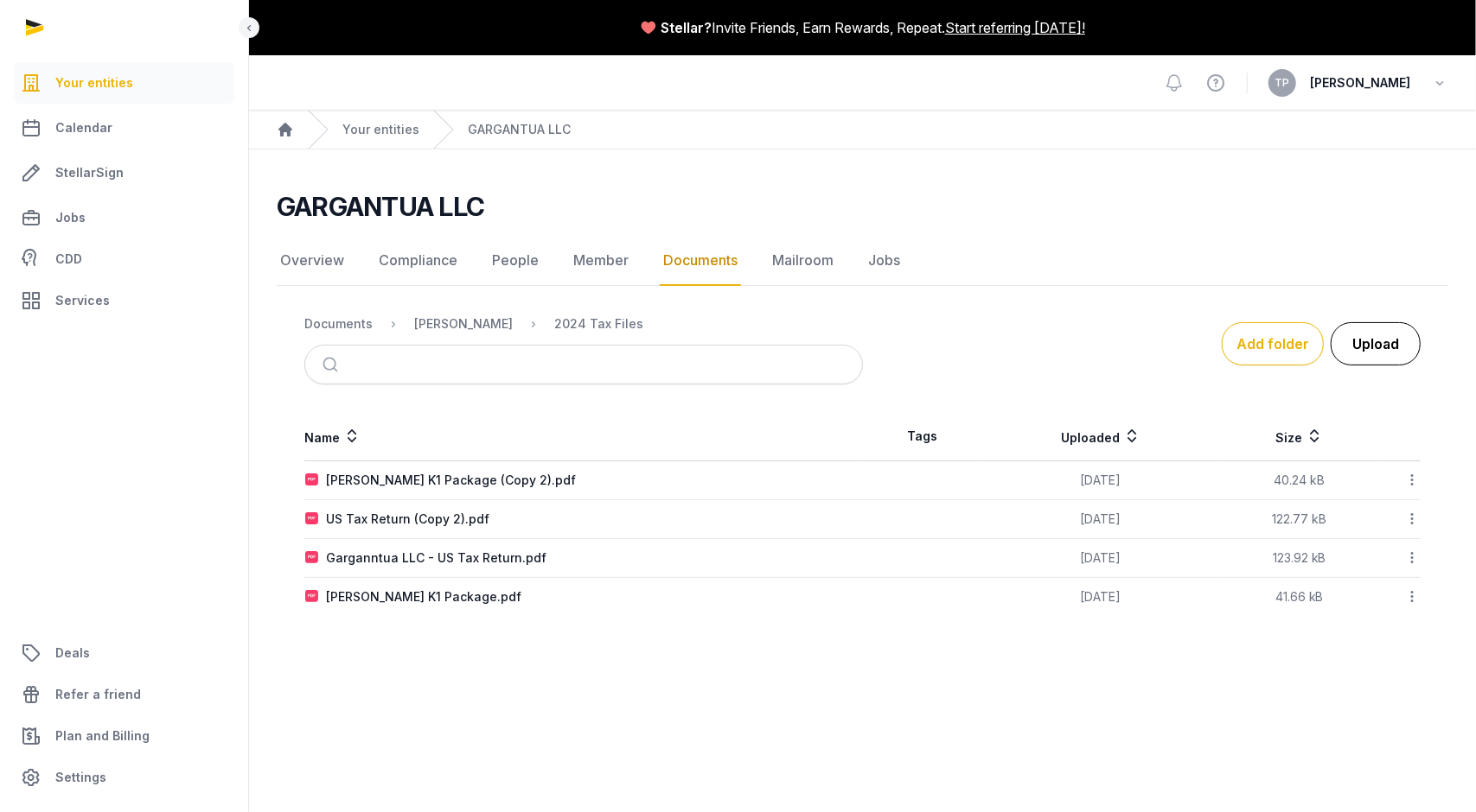
click at [1363, 347] on button "Upload" at bounding box center [1375, 344] width 90 height 43
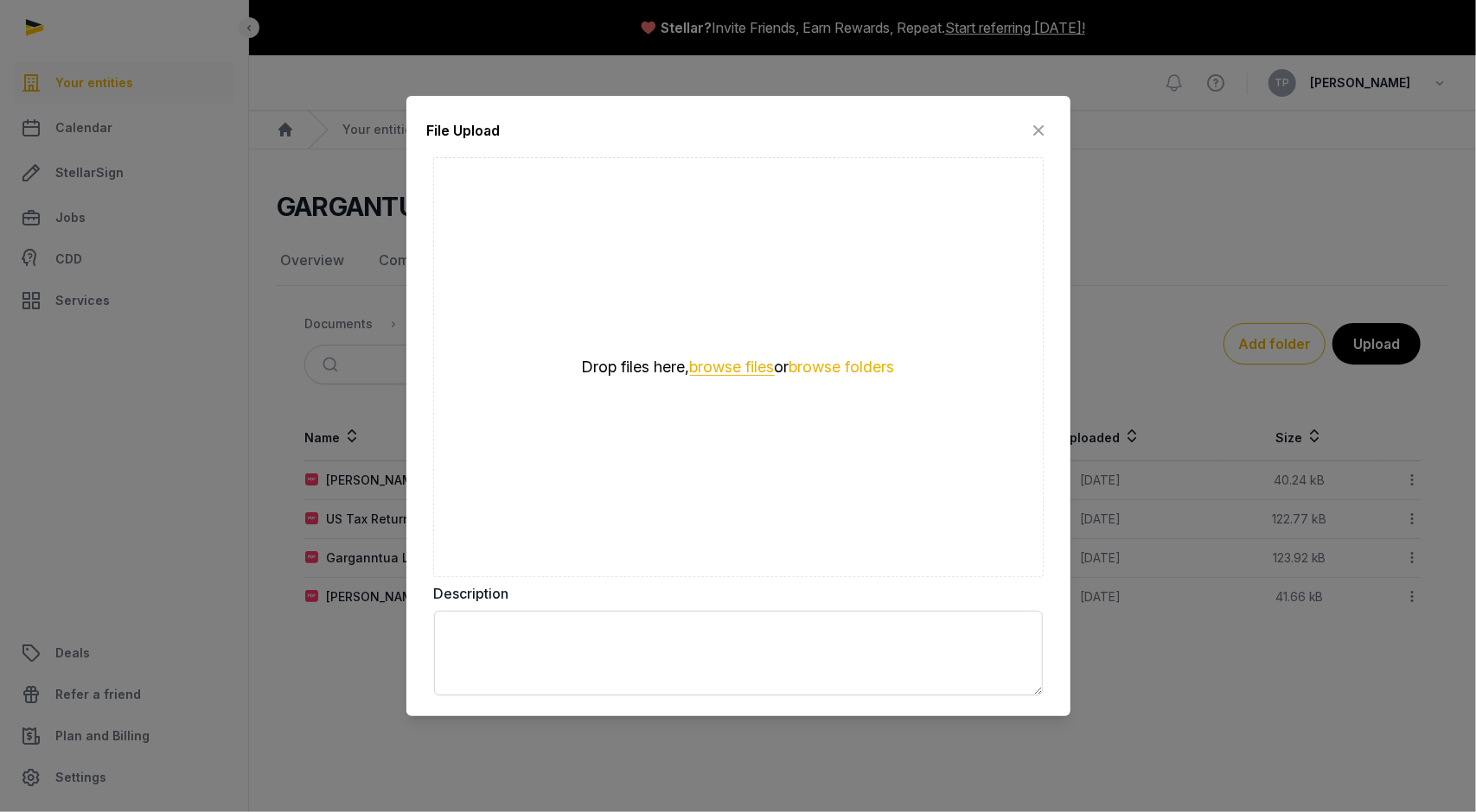
click at [745, 370] on button "browse files" at bounding box center [731, 367] width 85 height 16
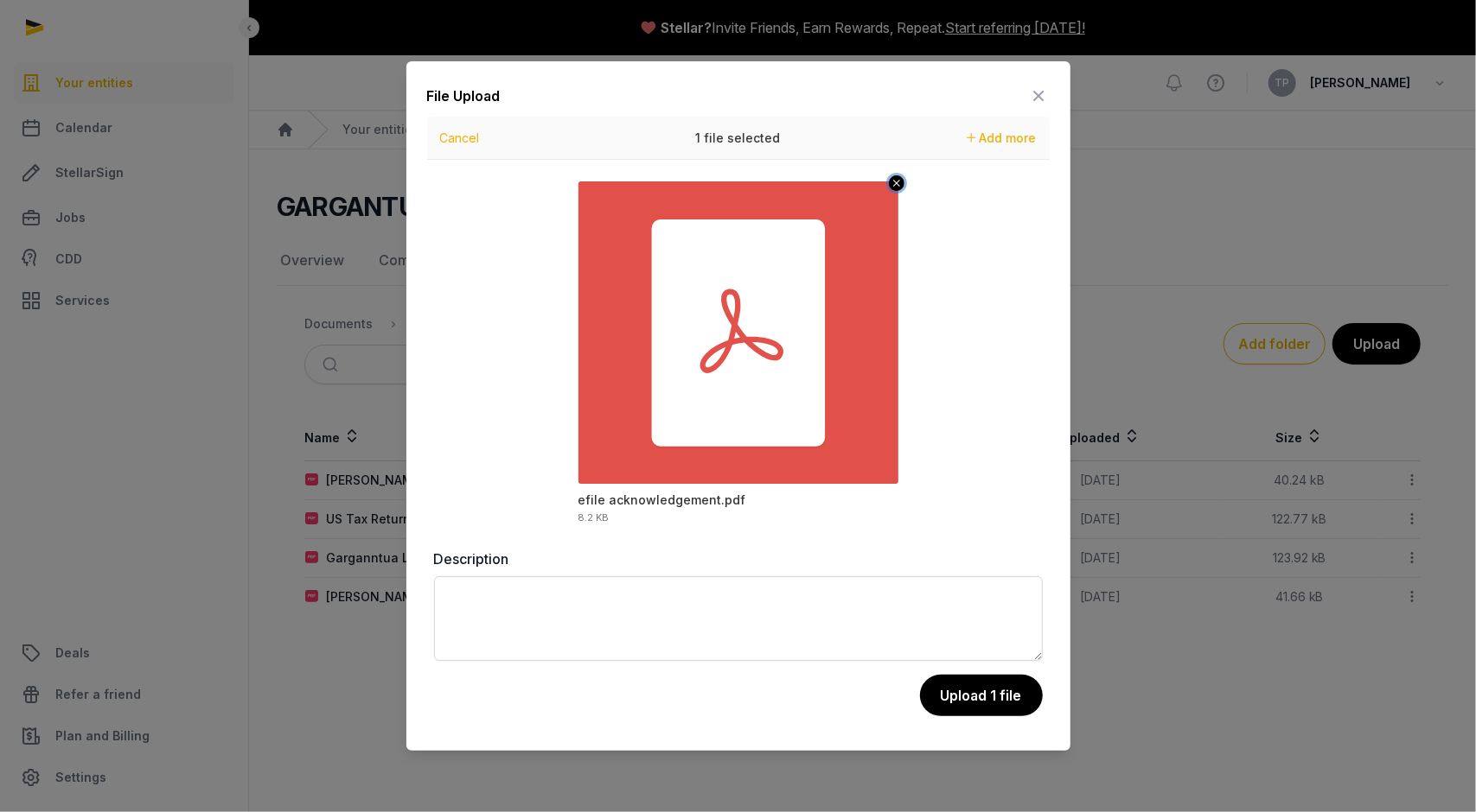
click at [896, 184] on icon "Remove file" at bounding box center [896, 183] width 7 height 7
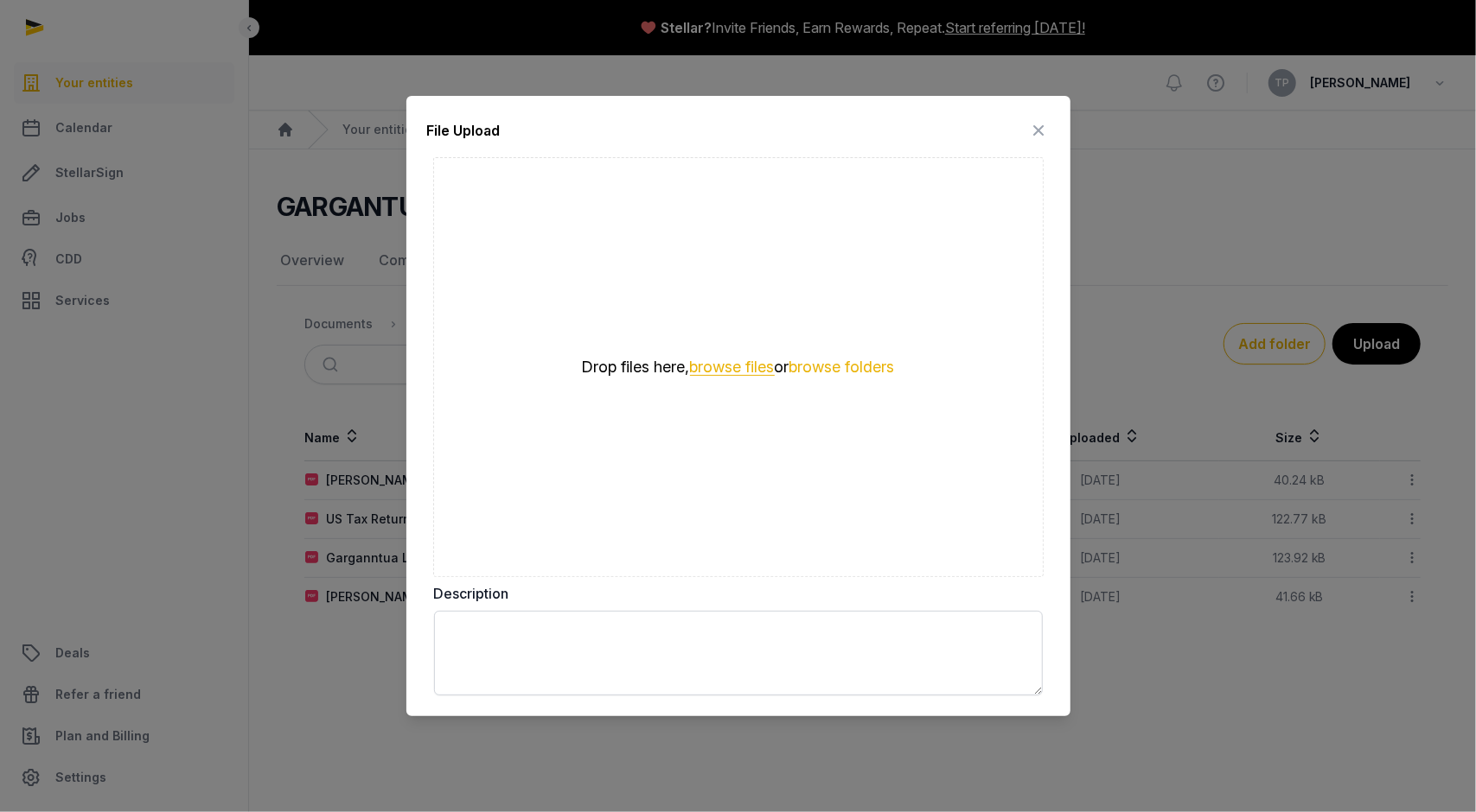
click at [729, 370] on button "browse files" at bounding box center [731, 367] width 85 height 16
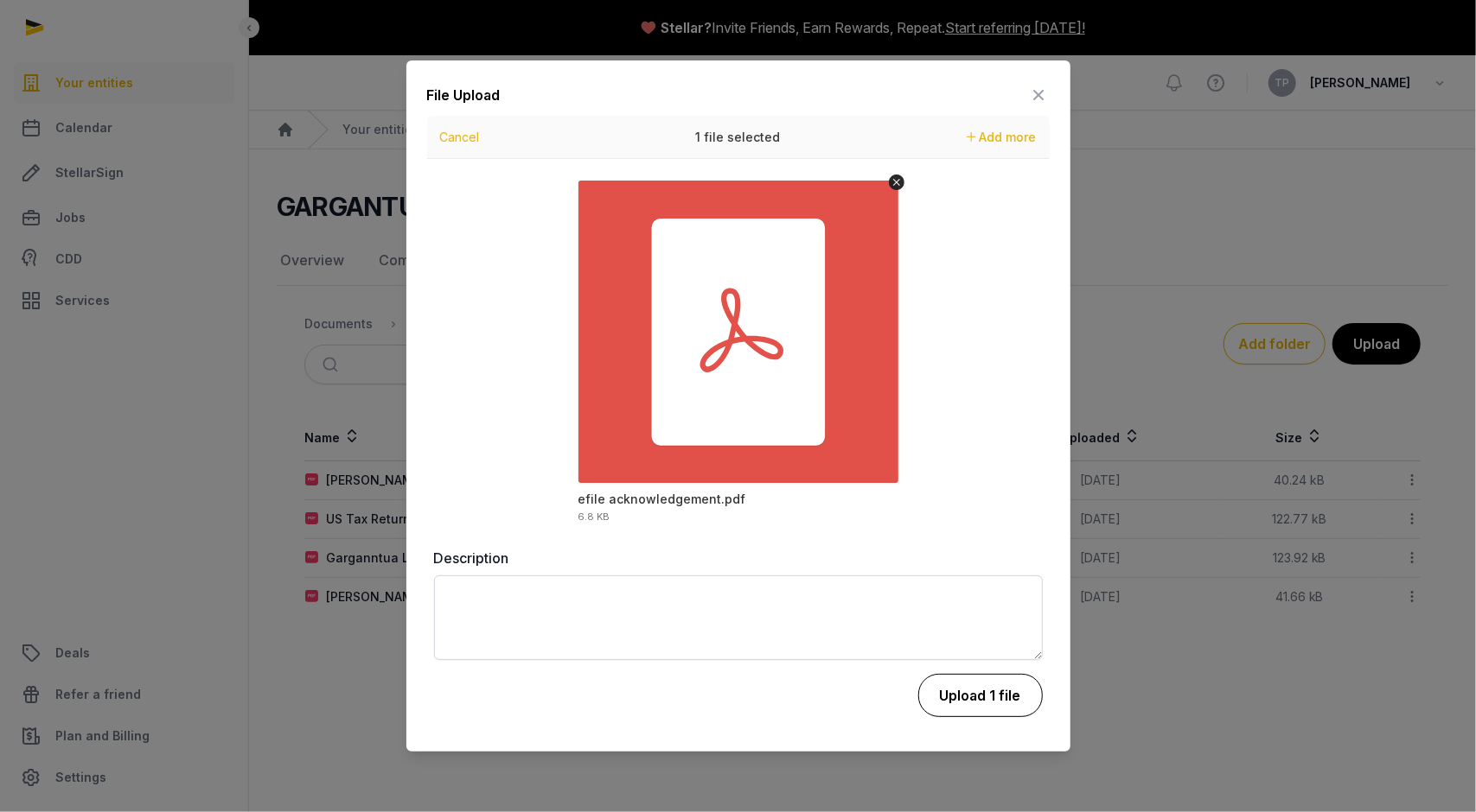
click at [991, 708] on button "Upload 1 file" at bounding box center [980, 695] width 125 height 43
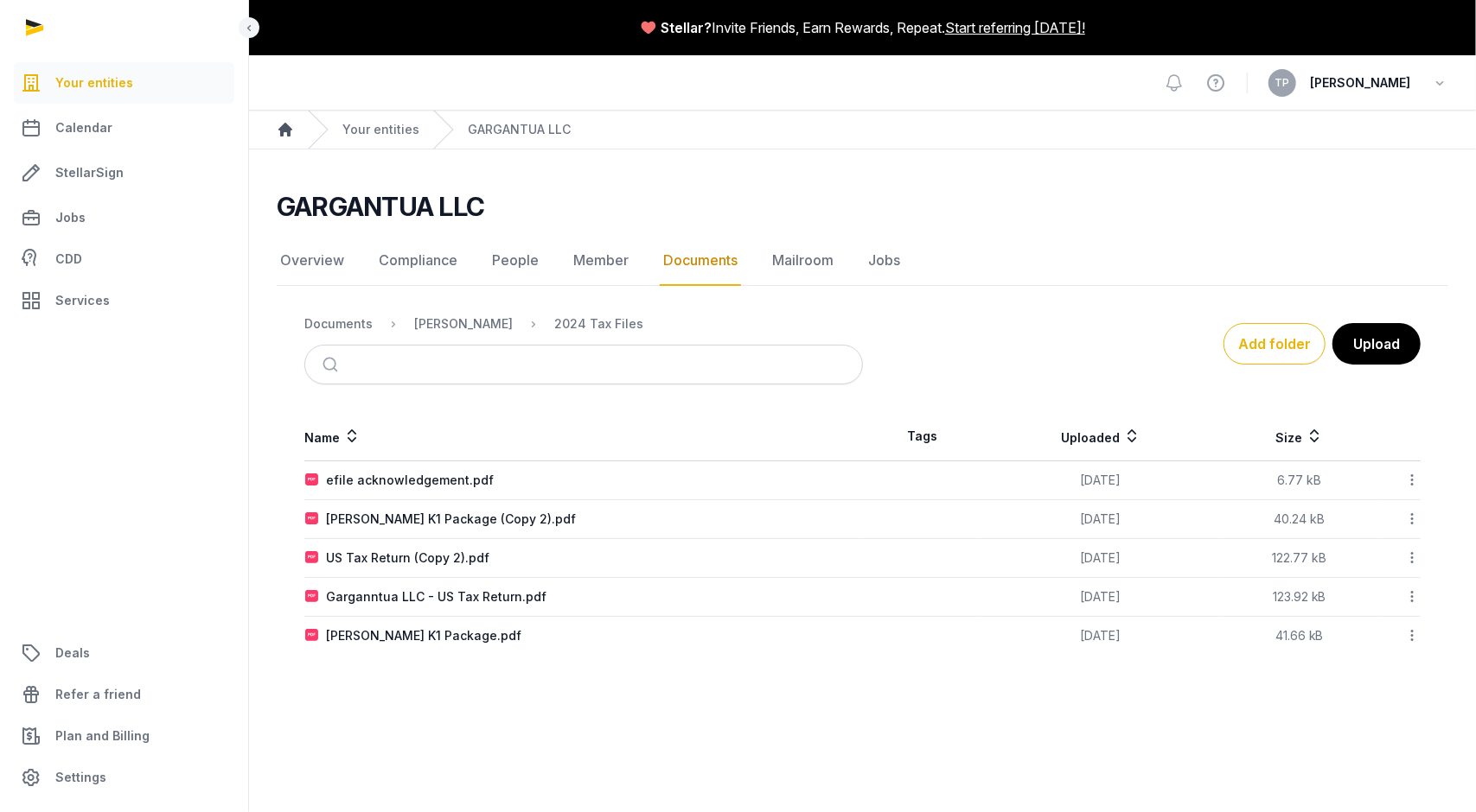
click at [285, 127] on icon "Breadcrumb" at bounding box center [285, 129] width 14 height 14
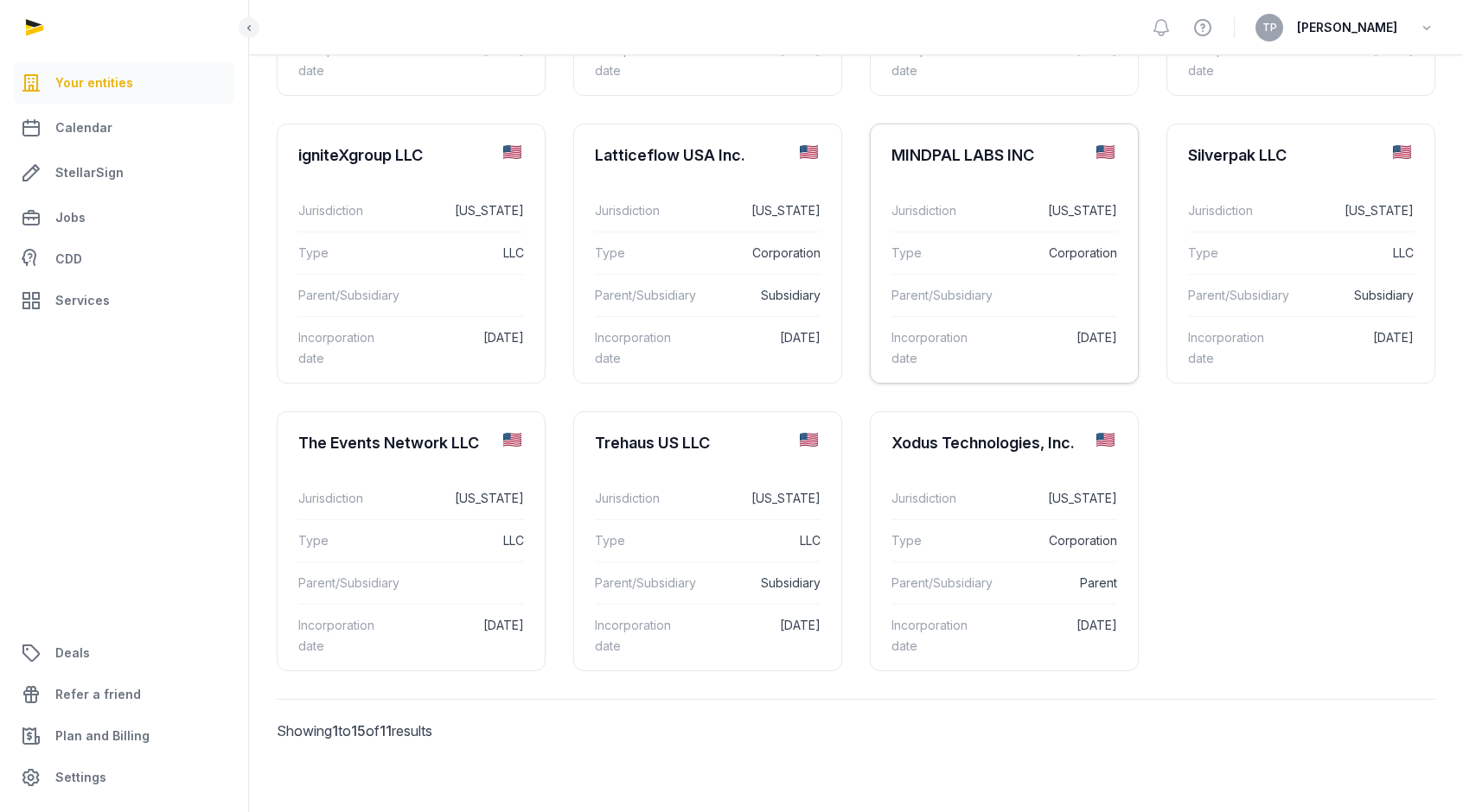
scroll to position [385, 0]
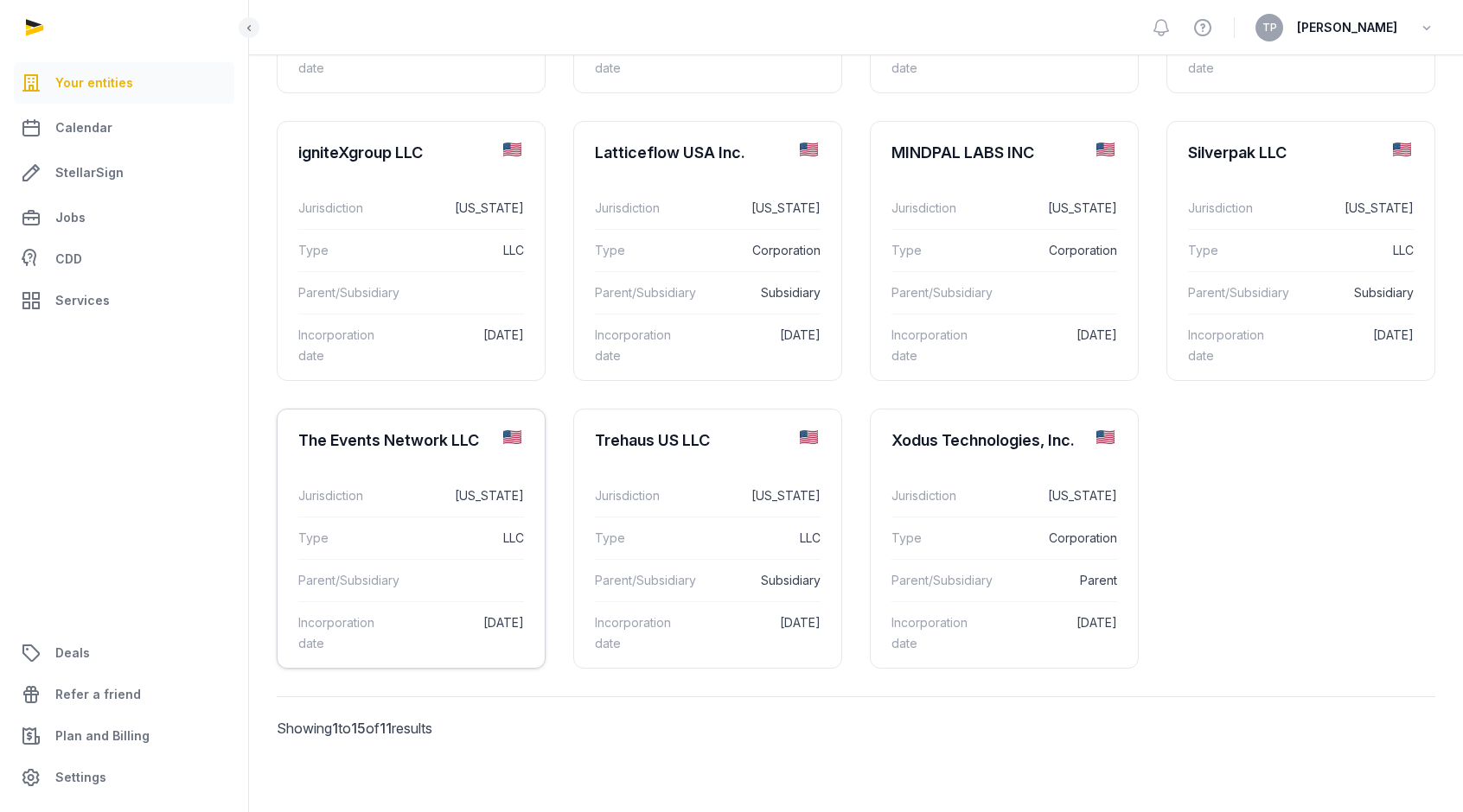
click at [382, 554] on div "Type LLC" at bounding box center [411, 538] width 226 height 42
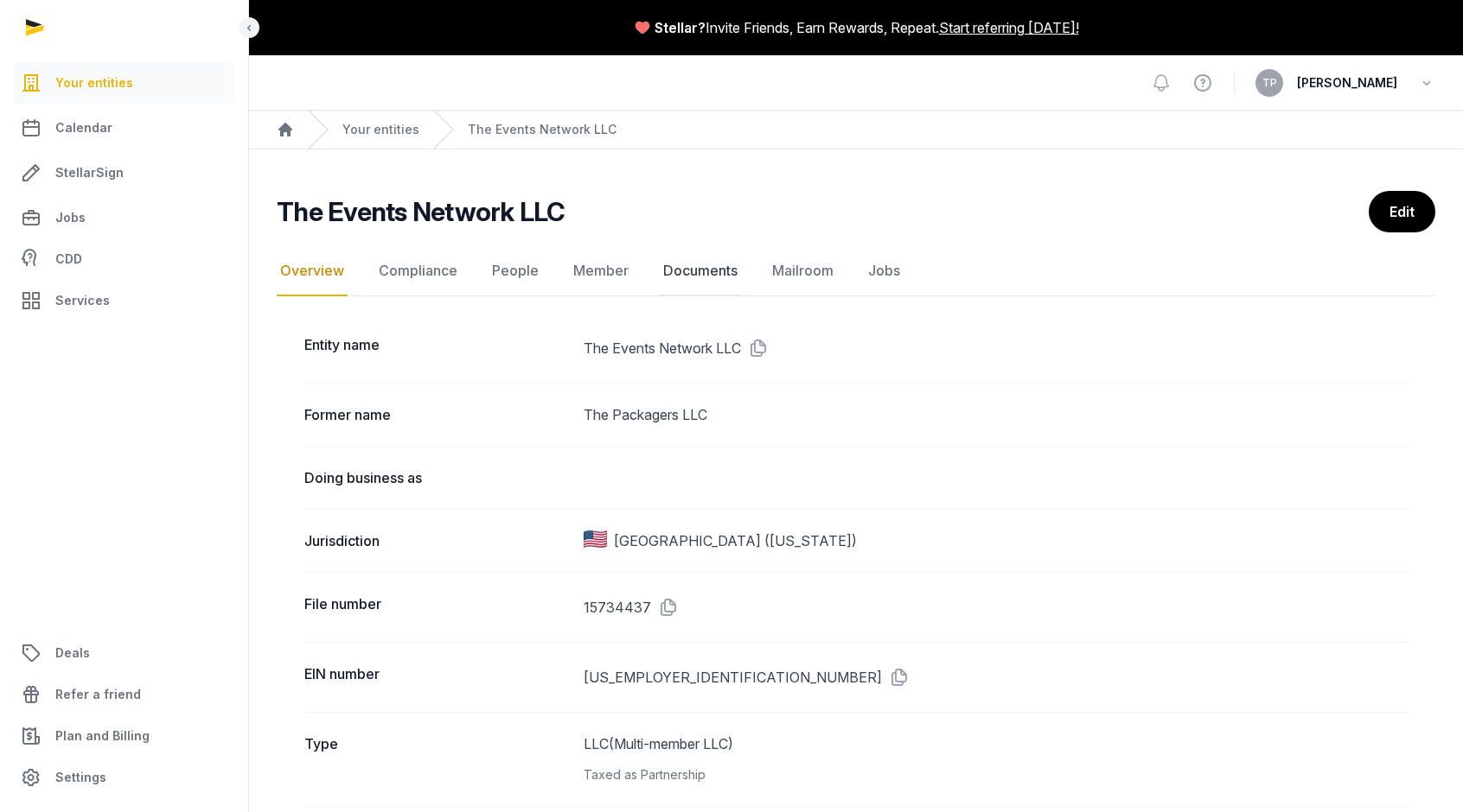
click at [684, 267] on link "Documents" at bounding box center [700, 271] width 81 height 50
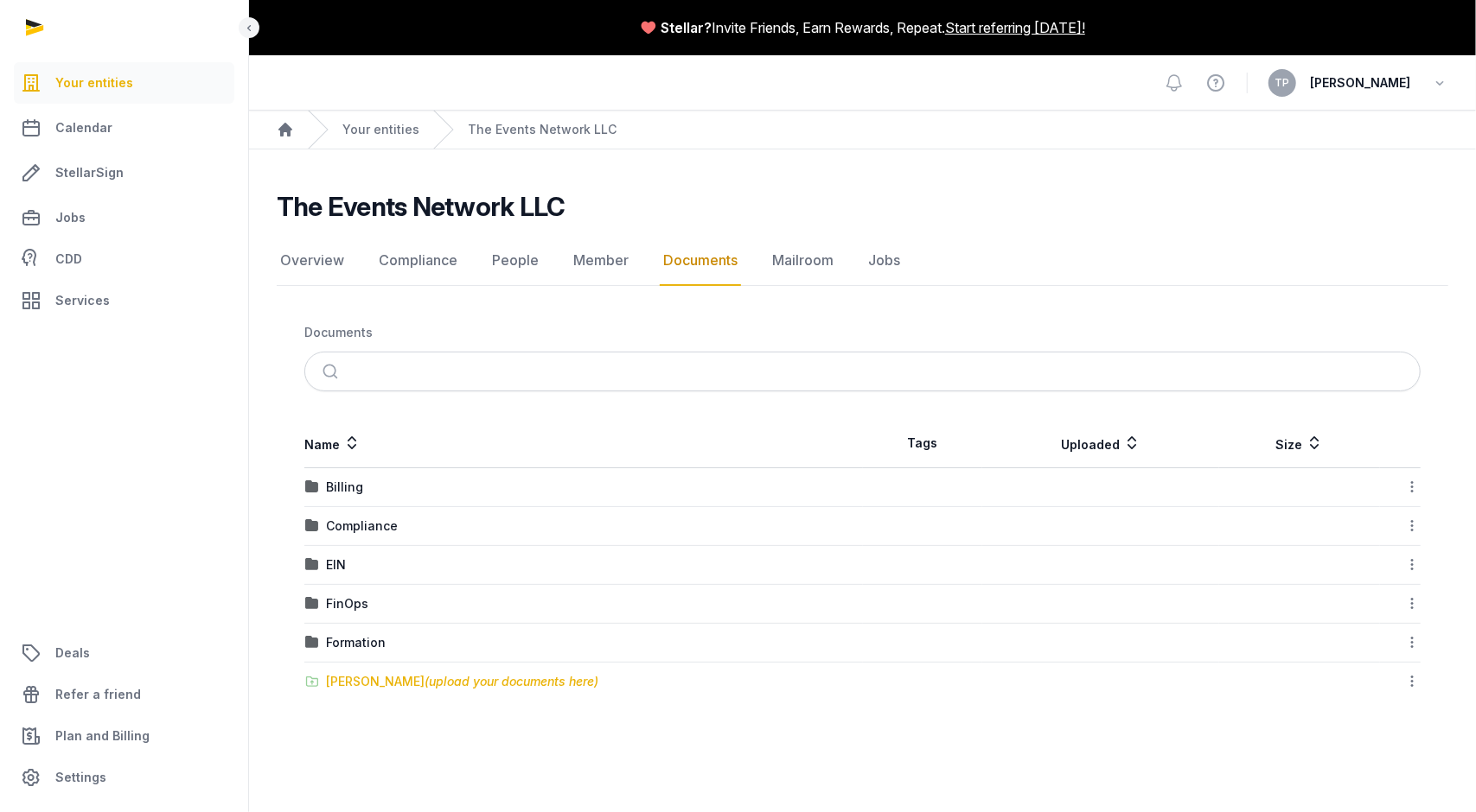
click at [458, 681] on span "(upload your documents here)" at bounding box center [511, 681] width 173 height 14
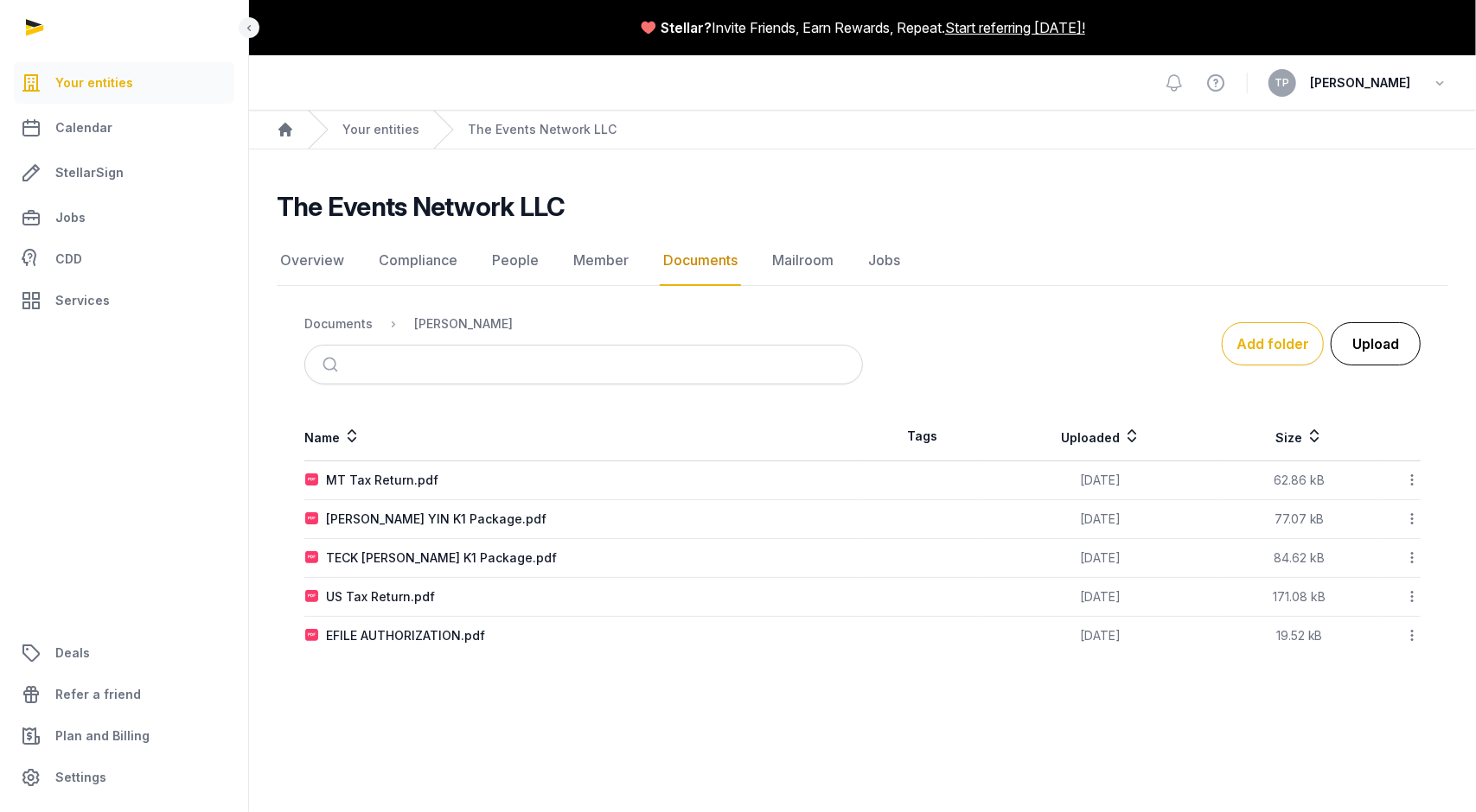
click at [1382, 352] on button "Upload" at bounding box center [1375, 344] width 90 height 43
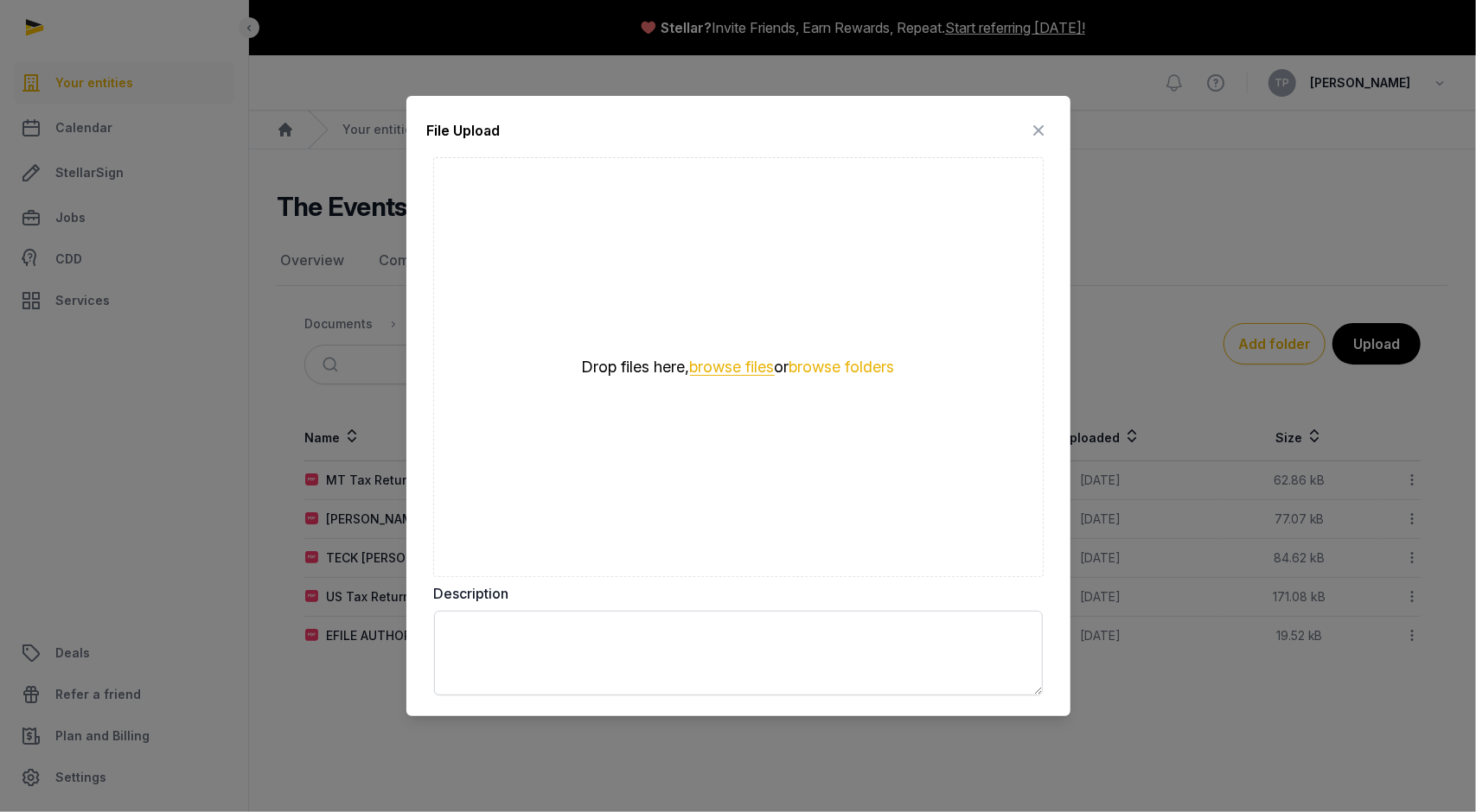
click at [722, 372] on button "browse files" at bounding box center [731, 367] width 85 height 16
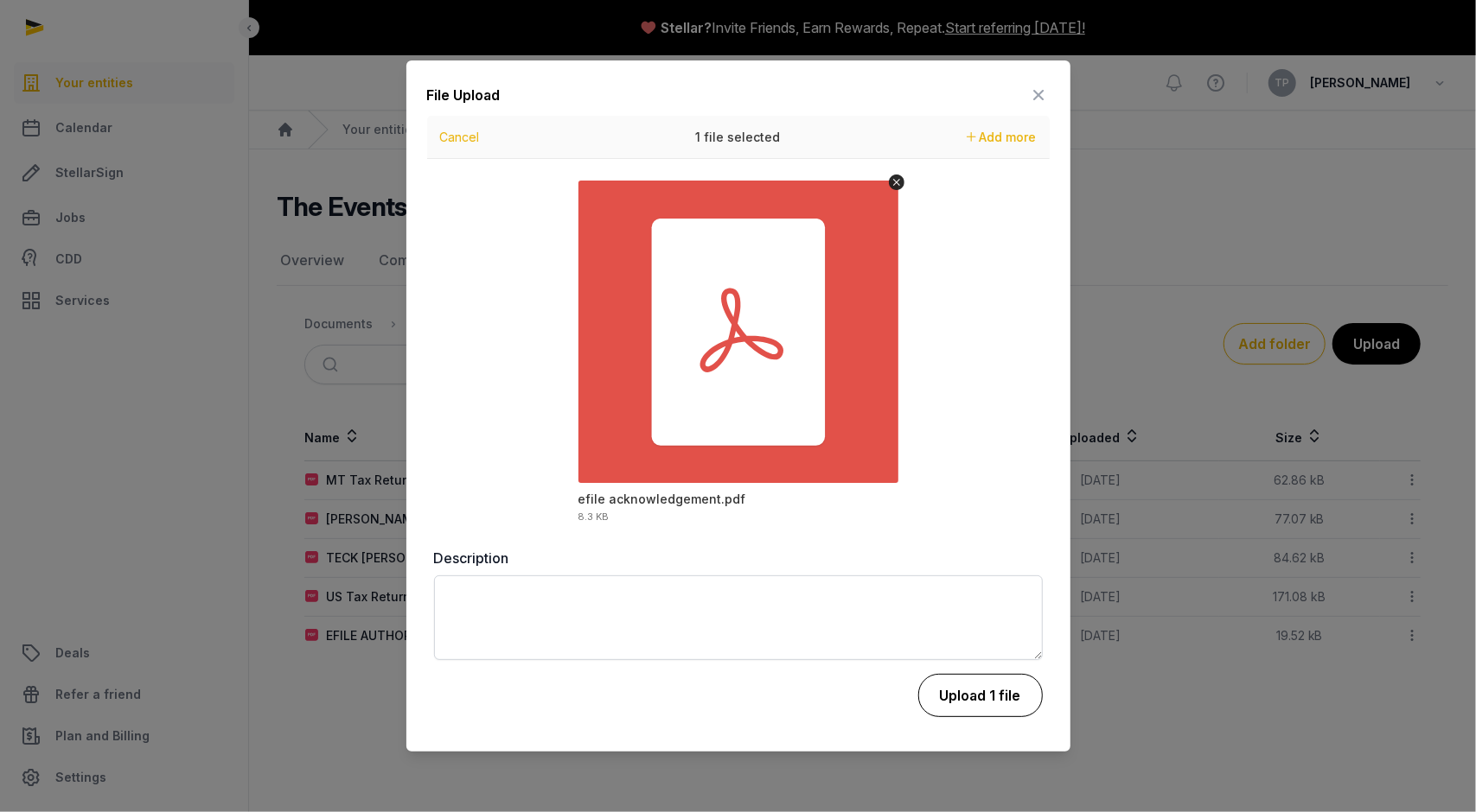
click at [987, 697] on button "Upload 1 file" at bounding box center [980, 695] width 125 height 43
